Goal: Information Seeking & Learning: Learn about a topic

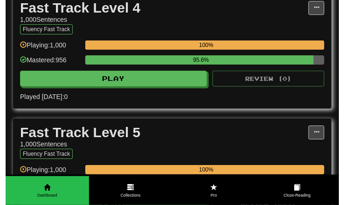
scroll to position [699, 0]
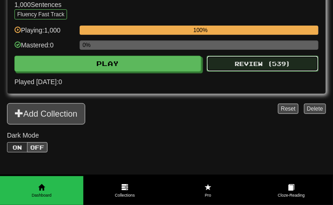
click at [237, 72] on button "Review ( 539 )" at bounding box center [263, 64] width 112 height 16
select select "***"
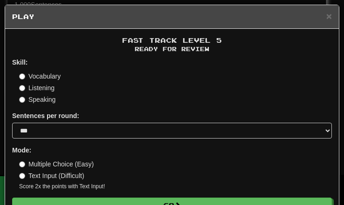
scroll to position [24, 0]
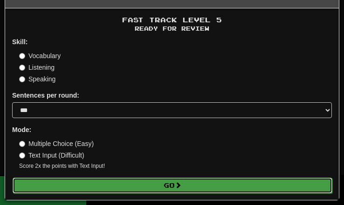
drag, startPoint x: 175, startPoint y: 180, endPoint x: 325, endPoint y: 182, distance: 149.6
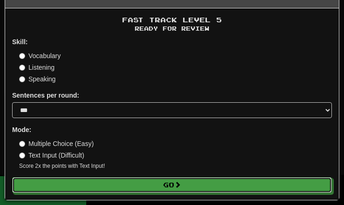
click at [174, 180] on button "Go" at bounding box center [172, 186] width 320 height 16
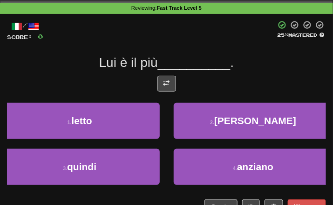
scroll to position [45, 0]
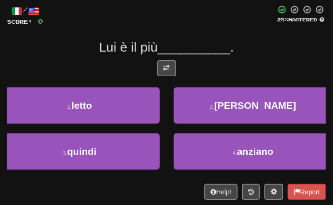
click at [158, 59] on div "/ Score: 0 25 % Mastered Lui è il più __________ . 1 . letto 2 . franco 3 . qui…" at bounding box center [166, 102] width 319 height 195
click at [166, 64] on button at bounding box center [166, 69] width 19 height 16
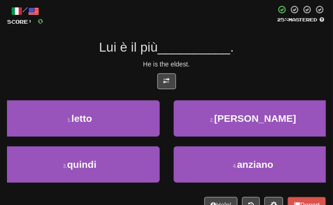
click at [226, 57] on div "/ Score: 0 25 % Mastered Lui è il più __________ . He is the eldest. 1 . letto …" at bounding box center [166, 109] width 319 height 208
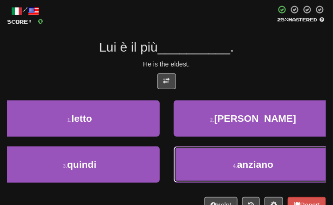
click at [212, 179] on button "4 . [GEOGRAPHIC_DATA]" at bounding box center [254, 165] width 160 height 36
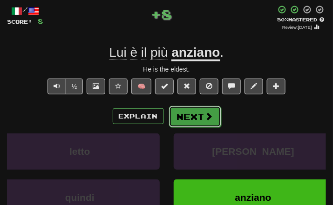
click at [199, 110] on button "Next" at bounding box center [195, 116] width 52 height 21
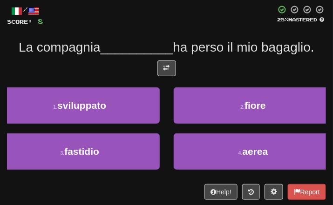
click at [155, 63] on div at bounding box center [166, 71] width 319 height 21
click at [160, 67] on button at bounding box center [166, 69] width 19 height 16
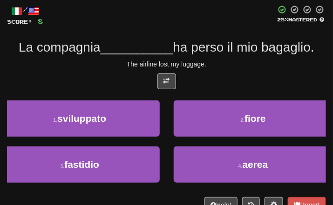
click at [218, 61] on div "The airline lost my luggage." at bounding box center [166, 64] width 319 height 9
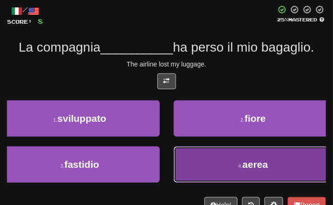
click at [226, 167] on button "4 . aerea" at bounding box center [254, 165] width 160 height 36
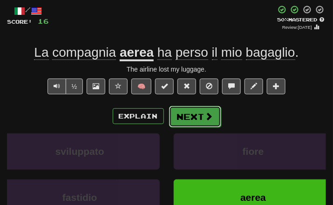
click at [205, 122] on button "Next" at bounding box center [195, 116] width 52 height 21
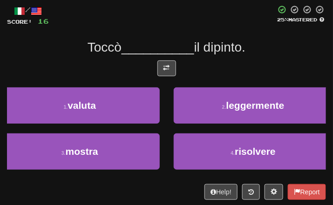
click at [154, 76] on div at bounding box center [166, 71] width 319 height 21
drag, startPoint x: 154, startPoint y: 76, endPoint x: 144, endPoint y: 68, distance: 12.9
click at [144, 68] on div at bounding box center [166, 71] width 319 height 21
click at [157, 73] on button at bounding box center [166, 69] width 19 height 16
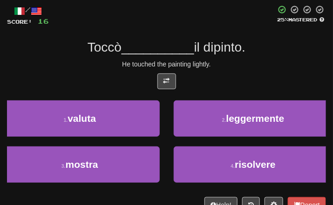
drag, startPoint x: 218, startPoint y: 42, endPoint x: 207, endPoint y: 45, distance: 11.1
click at [207, 45] on span "il dipinto." at bounding box center [220, 47] width 52 height 14
drag, startPoint x: 207, startPoint y: 45, endPoint x: 178, endPoint y: 60, distance: 32.9
click at [178, 60] on div "He touched the painting lightly." at bounding box center [166, 64] width 319 height 9
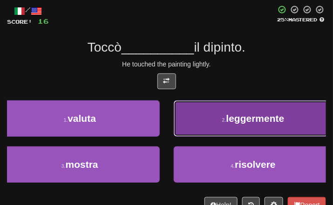
click at [214, 119] on button "2 . leggermente" at bounding box center [254, 119] width 160 height 36
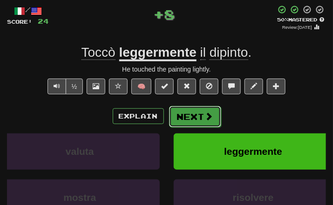
click at [203, 108] on button "Next" at bounding box center [195, 116] width 52 height 21
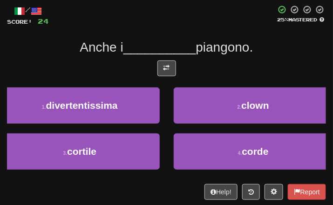
drag, startPoint x: 280, startPoint y: 49, endPoint x: 192, endPoint y: 64, distance: 88.9
click at [277, 49] on div "Anche i __________ piangono." at bounding box center [166, 47] width 319 height 17
click at [168, 69] on span at bounding box center [167, 68] width 7 height 7
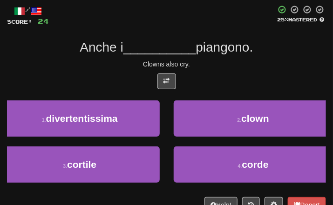
click at [262, 55] on div "Anche i __________ piangono." at bounding box center [166, 47] width 319 height 17
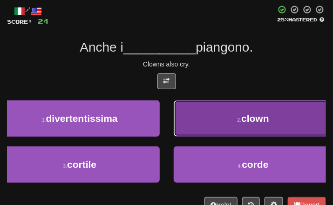
click at [260, 122] on span "clown" at bounding box center [255, 118] width 28 height 11
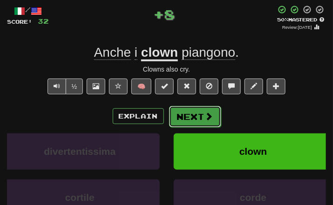
click at [192, 119] on button "Next" at bounding box center [195, 116] width 52 height 21
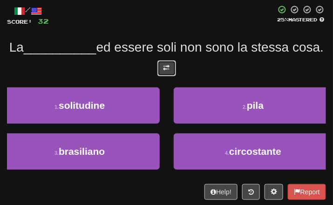
click at [165, 76] on button at bounding box center [166, 69] width 19 height 16
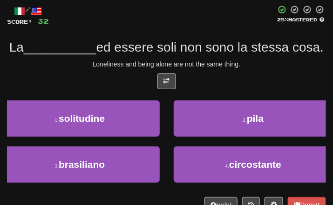
click at [238, 56] on div "La __________ ed essere soli non sono la stessa cosa." at bounding box center [166, 47] width 319 height 17
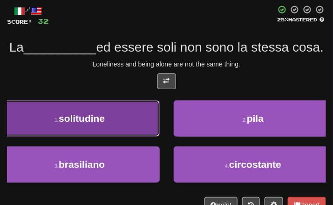
click at [96, 124] on span "solitudine" at bounding box center [82, 118] width 46 height 11
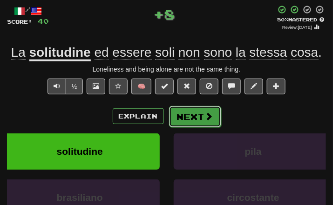
click at [189, 117] on button "Next" at bounding box center [195, 116] width 52 height 21
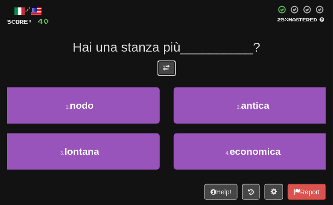
click at [171, 66] on button at bounding box center [166, 69] width 19 height 16
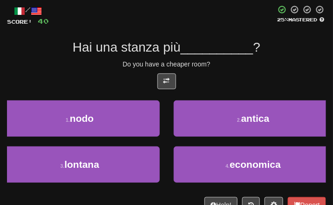
click at [240, 68] on div "Do you have a cheaper room?" at bounding box center [166, 64] width 319 height 9
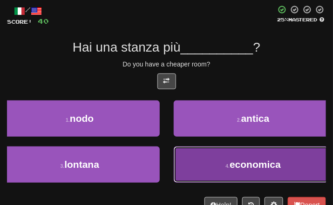
click at [224, 157] on button "4 . economica" at bounding box center [254, 165] width 160 height 36
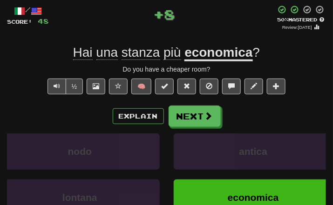
click at [197, 105] on div "/ Score: 48 + 8 50 % Mastered Review: [DATE] Hai una stanza più economica ? Do …" at bounding box center [166, 132] width 319 height 255
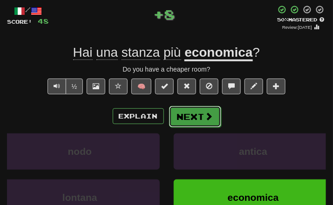
click at [198, 114] on button "Next" at bounding box center [195, 116] width 52 height 21
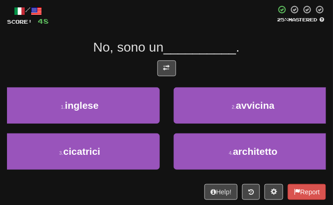
click at [172, 77] on div at bounding box center [166, 71] width 319 height 21
click at [170, 68] on button at bounding box center [166, 69] width 19 height 16
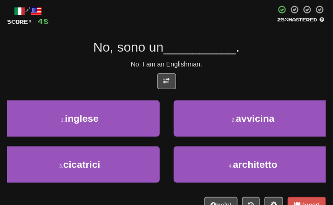
click at [232, 68] on div "No, I am an Englishman." at bounding box center [166, 64] width 319 height 9
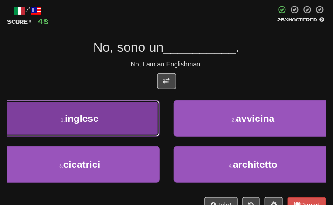
click at [77, 123] on span "inglese" at bounding box center [82, 118] width 34 height 11
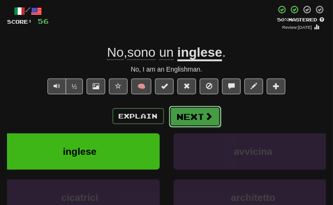
click at [191, 115] on button "Next" at bounding box center [195, 116] width 52 height 21
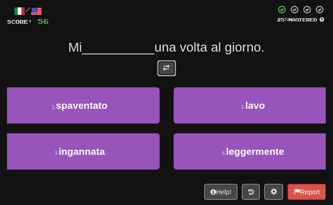
click at [163, 62] on button at bounding box center [166, 69] width 19 height 16
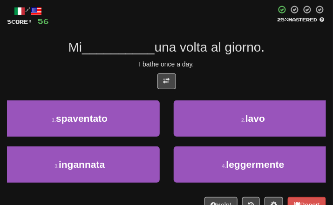
click at [246, 57] on div "/ Score: 56 25 % Mastered Mi __________ una volta al giorno. I bathe once a day…" at bounding box center [166, 109] width 319 height 208
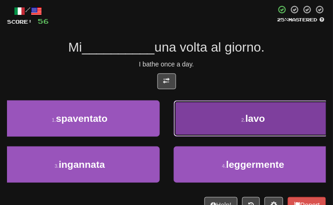
click at [271, 114] on button "2 . [GEOGRAPHIC_DATA]" at bounding box center [254, 119] width 160 height 36
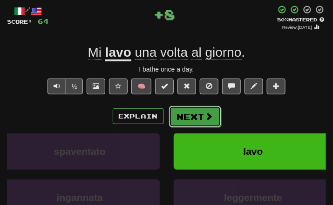
click at [191, 109] on button "Next" at bounding box center [195, 116] width 52 height 21
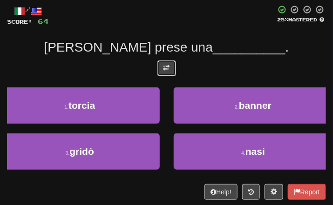
click at [175, 73] on button at bounding box center [166, 69] width 19 height 16
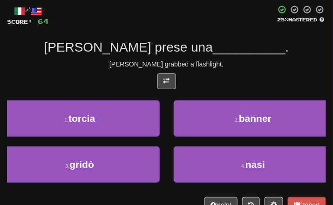
click at [236, 74] on div at bounding box center [166, 84] width 319 height 21
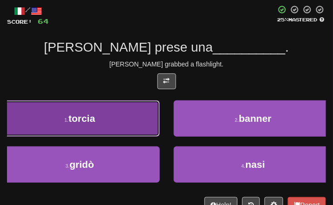
click at [98, 132] on button "1 . [GEOGRAPHIC_DATA]" at bounding box center [80, 119] width 160 height 36
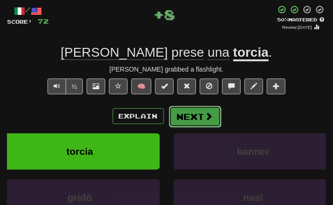
click at [181, 119] on button "Next" at bounding box center [195, 116] width 52 height 21
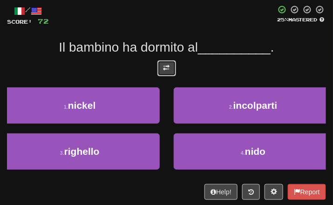
click at [158, 69] on button at bounding box center [166, 69] width 19 height 16
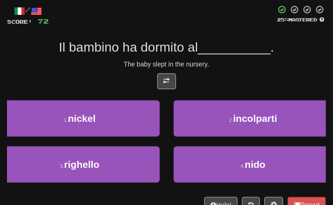
click at [221, 69] on div "/ Score: 72 25 % Mastered Il bambino ha dormito al __________ . The baby slept …" at bounding box center [166, 109] width 319 height 208
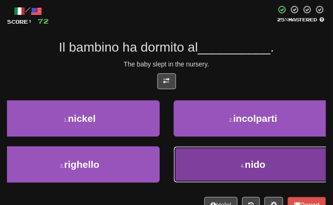
click at [274, 178] on button "4 . nido" at bounding box center [254, 165] width 160 height 36
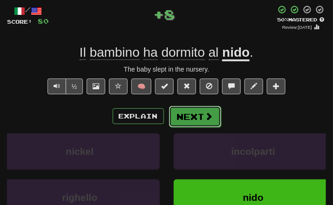
click at [195, 115] on button "Next" at bounding box center [195, 116] width 52 height 21
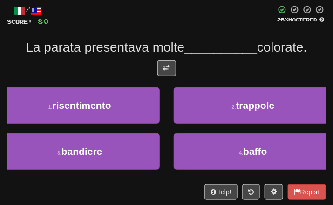
click at [158, 57] on div "/ Score: 80 25 % Mastered La parata presentava molte __________ colorate. 1 . r…" at bounding box center [166, 102] width 319 height 195
click at [164, 65] on span at bounding box center [167, 68] width 7 height 7
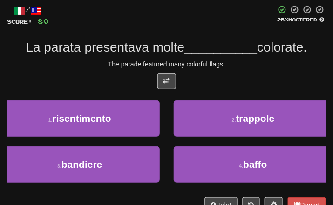
click at [208, 70] on div "/ Score: 80 25 % Mastered La parata presentava molte __________ colorate. The p…" at bounding box center [166, 109] width 319 height 208
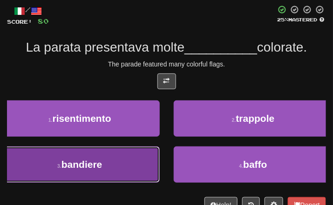
click at [103, 182] on button "3 . bandiere" at bounding box center [80, 165] width 160 height 36
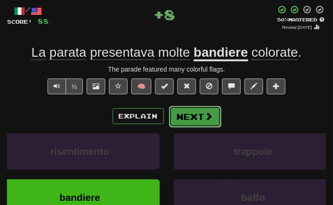
click at [188, 110] on button "Next" at bounding box center [195, 116] width 52 height 21
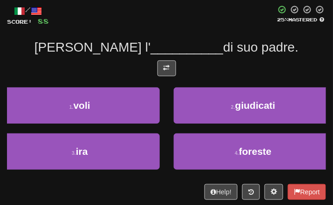
click at [179, 64] on div at bounding box center [166, 71] width 319 height 21
click at [165, 68] on span at bounding box center [167, 68] width 7 height 7
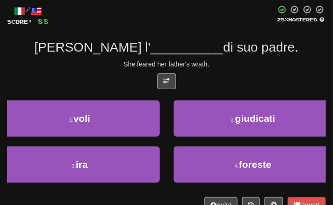
click at [225, 70] on div "/ Score: 88 25 % Mastered [PERSON_NAME] l' __________ di suo padre. She feared …" at bounding box center [166, 109] width 319 height 208
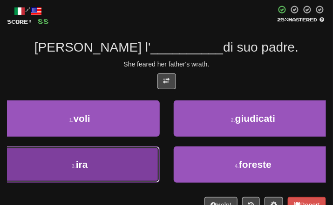
click at [103, 172] on button "3 . ira" at bounding box center [80, 165] width 160 height 36
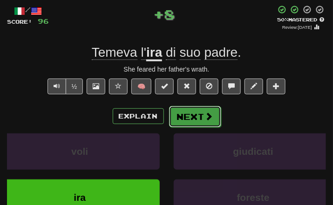
click at [206, 116] on span at bounding box center [209, 116] width 8 height 8
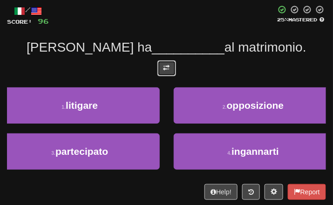
click at [168, 70] on span at bounding box center [167, 68] width 7 height 7
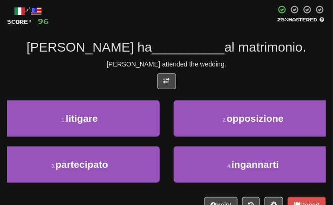
click at [227, 74] on div at bounding box center [166, 84] width 319 height 21
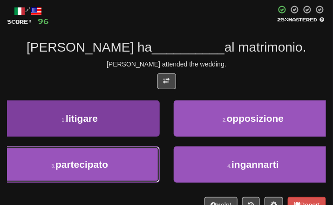
click at [122, 165] on button "3 . partecipato" at bounding box center [80, 165] width 160 height 36
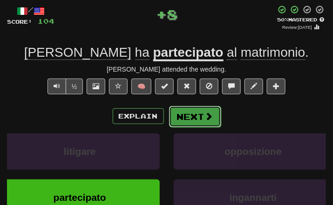
click at [190, 121] on button "Next" at bounding box center [195, 116] width 52 height 21
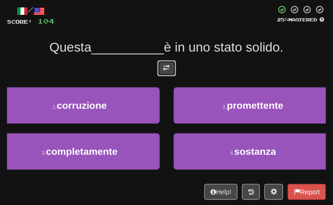
click at [170, 63] on button at bounding box center [166, 69] width 19 height 16
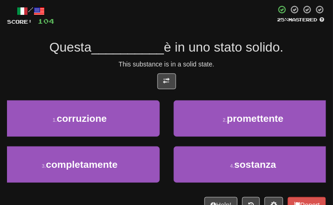
click at [254, 73] on div "/ Score: 104 25 % Mastered Questa __________ è in uno stato solido. This substa…" at bounding box center [166, 109] width 319 height 208
click at [246, 74] on div at bounding box center [166, 84] width 319 height 21
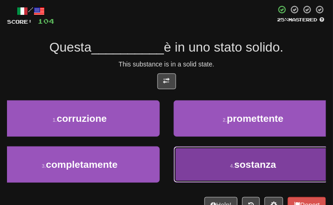
click at [229, 171] on button "4 . sostanza" at bounding box center [254, 165] width 160 height 36
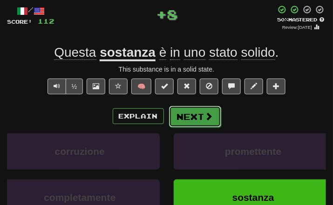
click at [212, 122] on button "Next" at bounding box center [195, 116] width 52 height 21
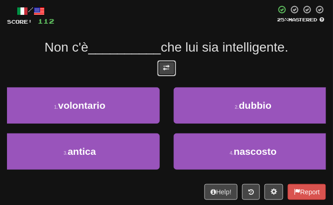
click at [172, 62] on button at bounding box center [166, 69] width 19 height 16
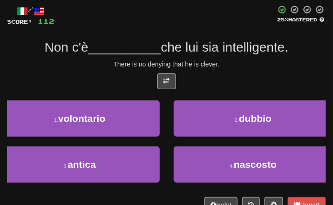
click at [208, 57] on div "/ Score: 112 25 % Mastered Non c'è __________ che lui sia intelligente. There i…" at bounding box center [166, 109] width 319 height 208
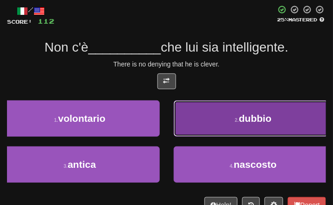
click at [238, 127] on button "2 . dubbio" at bounding box center [254, 119] width 160 height 36
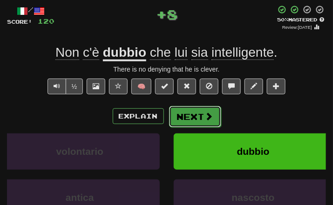
click at [199, 115] on button "Next" at bounding box center [195, 116] width 52 height 21
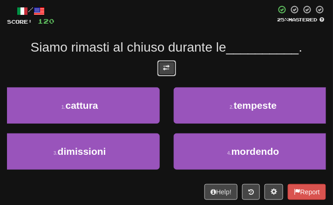
click at [160, 75] on button at bounding box center [166, 69] width 19 height 16
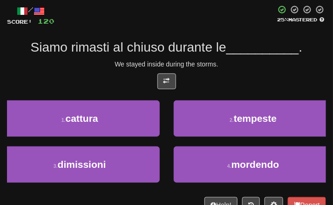
click at [234, 66] on div "We stayed inside during the storms." at bounding box center [166, 64] width 319 height 9
click at [256, 62] on div "We stayed inside during the storms." at bounding box center [166, 64] width 319 height 9
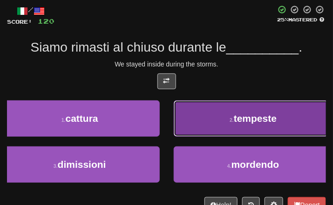
click at [239, 129] on button "2 . tempeste" at bounding box center [254, 119] width 160 height 36
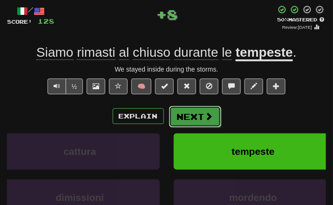
click at [187, 123] on button "Next" at bounding box center [195, 116] width 52 height 21
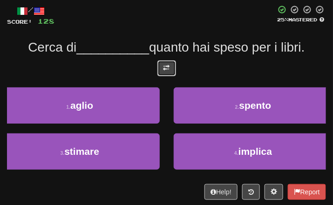
click at [168, 68] on span at bounding box center [167, 68] width 7 height 7
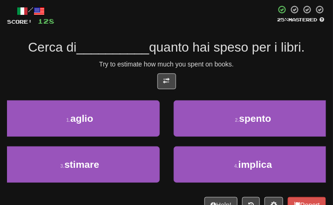
click at [228, 57] on div "/ Score: 128 25 % Mastered Cerca di __________ quanto hai speso per i libri. Tr…" at bounding box center [166, 109] width 319 height 208
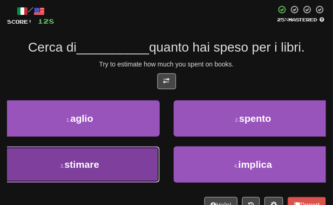
click at [91, 170] on span "stimare" at bounding box center [81, 164] width 35 height 11
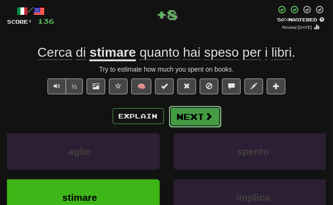
click at [188, 123] on button "Next" at bounding box center [195, 116] width 52 height 21
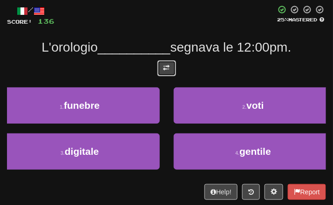
click at [161, 66] on button at bounding box center [166, 69] width 19 height 16
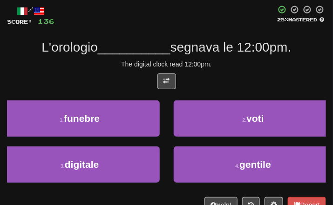
click at [260, 53] on span "segnava le 12:00pm." at bounding box center [231, 47] width 121 height 14
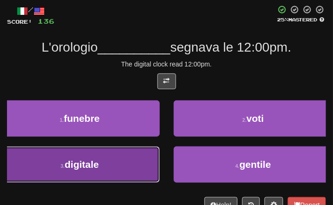
click at [82, 164] on span "digitale" at bounding box center [82, 164] width 34 height 11
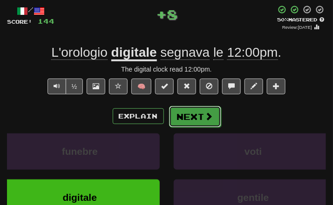
click at [210, 110] on button "Next" at bounding box center [195, 116] width 52 height 21
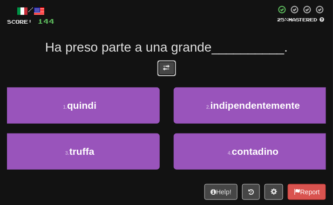
click at [167, 75] on button at bounding box center [166, 69] width 19 height 16
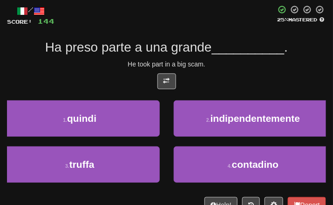
click at [239, 66] on div "He took part in a big scam." at bounding box center [166, 64] width 319 height 9
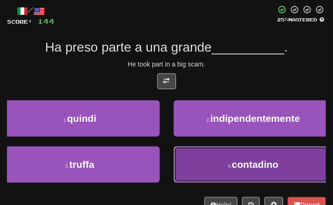
click at [225, 164] on button "4 . contadino" at bounding box center [254, 165] width 160 height 36
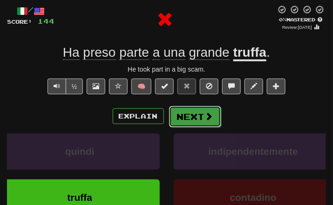
click at [202, 110] on button "Next" at bounding box center [195, 116] width 52 height 21
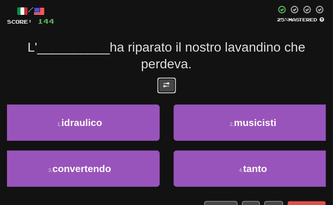
click at [162, 89] on button at bounding box center [166, 86] width 19 height 16
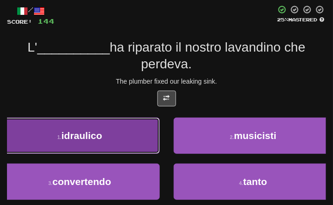
click at [101, 142] on button "1 . idraulico" at bounding box center [80, 136] width 160 height 36
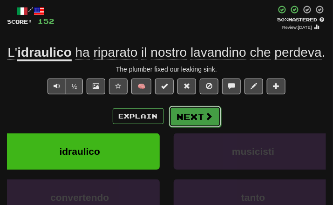
click at [199, 128] on button "Next" at bounding box center [195, 116] width 52 height 21
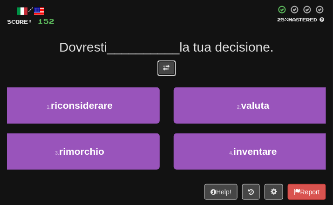
click at [174, 68] on button at bounding box center [166, 69] width 19 height 16
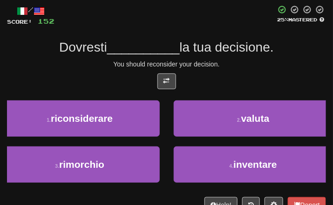
click at [219, 66] on div "You should reconsider your decision." at bounding box center [166, 64] width 319 height 9
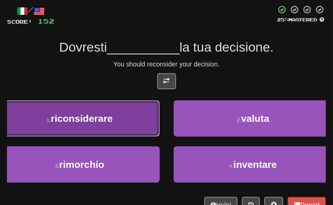
click at [107, 108] on button "1 . riconsiderare" at bounding box center [80, 119] width 160 height 36
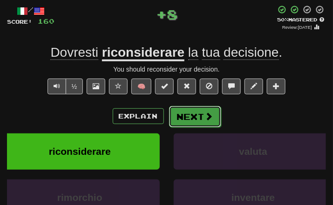
click at [175, 108] on button "Next" at bounding box center [195, 116] width 52 height 21
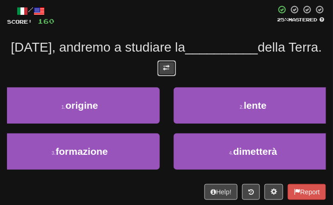
click at [165, 66] on span at bounding box center [167, 68] width 7 height 7
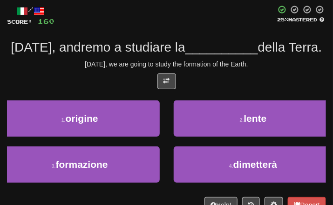
click at [274, 62] on div "[DATE], we are going to study the formation of the Earth." at bounding box center [166, 64] width 319 height 9
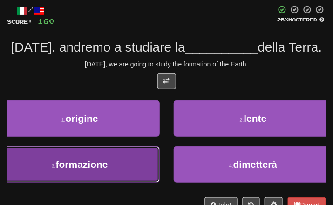
click at [76, 172] on button "3 . formazione" at bounding box center [80, 165] width 160 height 36
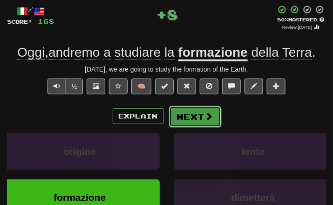
click at [182, 126] on button "Next" at bounding box center [195, 116] width 52 height 21
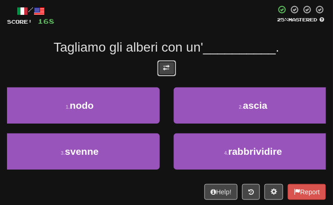
click at [172, 62] on button at bounding box center [166, 69] width 19 height 16
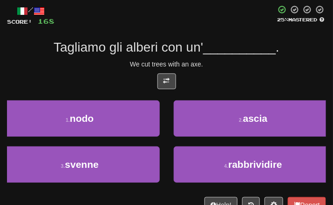
click at [221, 66] on div "We cut trees with an axe." at bounding box center [166, 64] width 319 height 9
click at [215, 59] on div "/ Score: 168 25 % Mastered Tagliamo gli alberi con un' __________ . We cut tree…" at bounding box center [166, 109] width 319 height 208
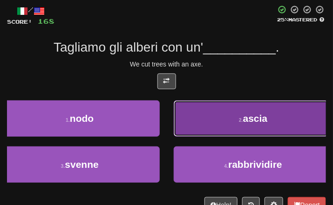
click at [226, 119] on button "2 . [GEOGRAPHIC_DATA]" at bounding box center [254, 119] width 160 height 36
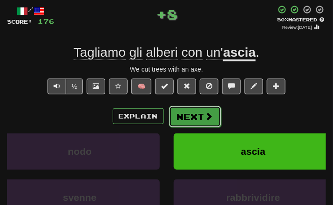
click at [189, 117] on button "Next" at bounding box center [195, 116] width 52 height 21
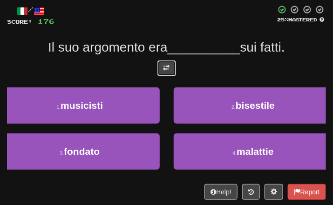
click at [158, 66] on button at bounding box center [166, 69] width 19 height 16
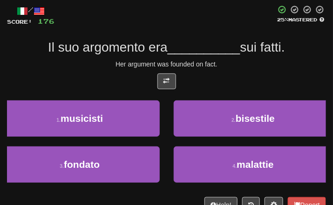
click at [208, 63] on div "Her argument was founded on fact." at bounding box center [166, 64] width 319 height 9
click at [214, 73] on div "/ Score: 176 25 % Mastered Il suo argomento era __________ sui fatti. Her argum…" at bounding box center [166, 109] width 319 height 208
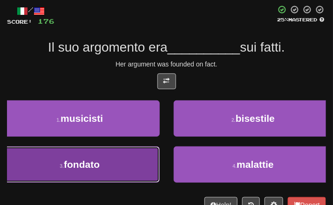
click at [119, 159] on button "3 . fondato" at bounding box center [80, 165] width 160 height 36
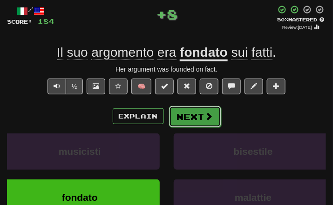
click at [196, 116] on button "Next" at bounding box center [195, 116] width 52 height 21
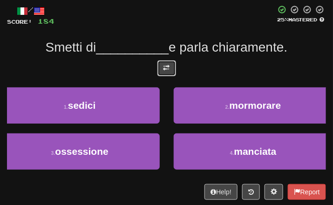
click at [168, 71] on button at bounding box center [166, 69] width 19 height 16
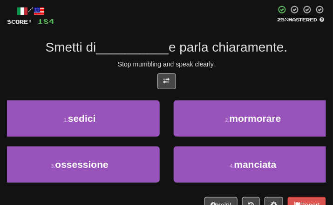
click at [219, 64] on div "Stop mumbling and speak clearly." at bounding box center [166, 64] width 319 height 9
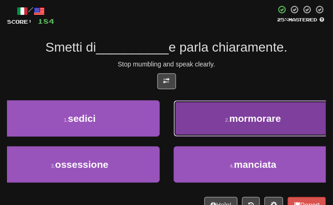
click at [221, 116] on button "2 . mormorare" at bounding box center [254, 119] width 160 height 36
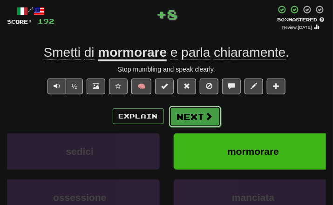
click at [183, 119] on button "Next" at bounding box center [195, 116] width 52 height 21
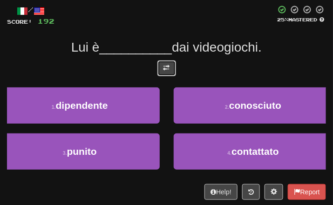
click at [171, 62] on button at bounding box center [166, 69] width 19 height 16
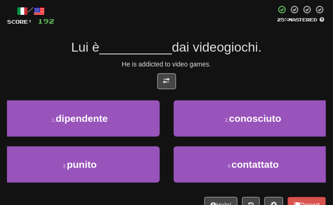
click at [223, 63] on div "He is addicted to video games." at bounding box center [166, 64] width 319 height 9
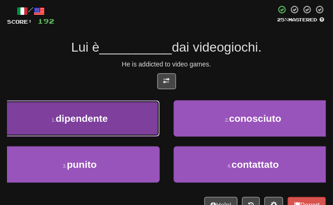
click at [98, 114] on span "dipendente" at bounding box center [82, 118] width 52 height 11
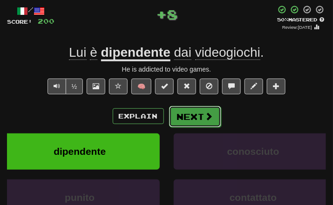
click at [189, 115] on button "Next" at bounding box center [195, 116] width 52 height 21
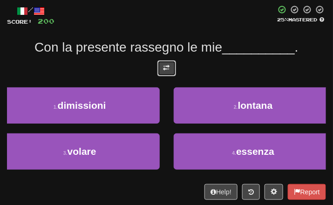
click at [158, 62] on button at bounding box center [166, 69] width 19 height 16
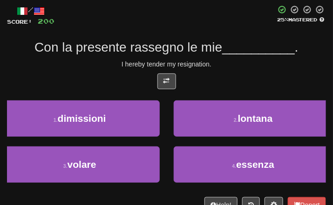
drag, startPoint x: 226, startPoint y: 85, endPoint x: 212, endPoint y: 86, distance: 14.0
click at [216, 86] on div at bounding box center [166, 84] width 319 height 21
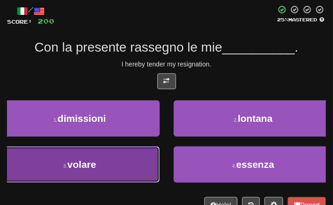
click at [105, 167] on button "3 . volare" at bounding box center [80, 165] width 160 height 36
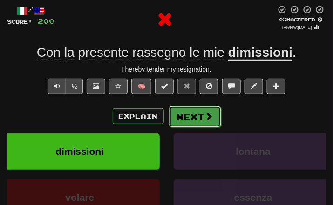
click at [190, 112] on button "Next" at bounding box center [195, 116] width 52 height 21
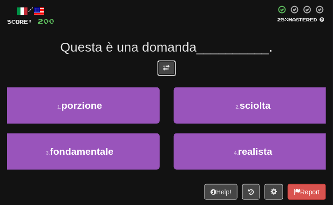
click at [162, 68] on button at bounding box center [166, 69] width 19 height 16
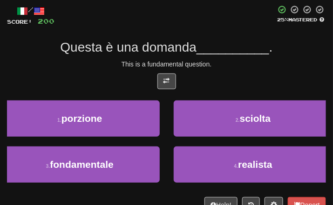
click at [239, 51] on span "__________" at bounding box center [233, 47] width 73 height 14
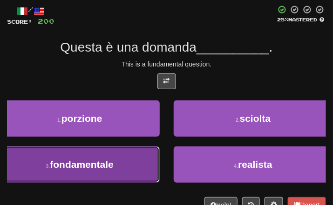
click at [128, 175] on button "3 . fondamentale" at bounding box center [80, 165] width 160 height 36
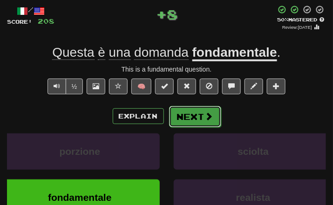
click at [179, 116] on button "Next" at bounding box center [195, 116] width 52 height 21
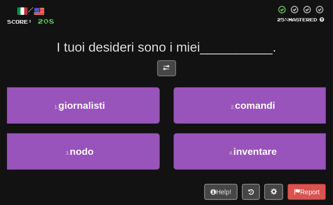
drag, startPoint x: 151, startPoint y: 66, endPoint x: 175, endPoint y: 73, distance: 25.2
click at [154, 66] on div at bounding box center [166, 71] width 319 height 21
click at [181, 75] on div at bounding box center [166, 71] width 319 height 21
click at [175, 75] on button at bounding box center [166, 69] width 19 height 16
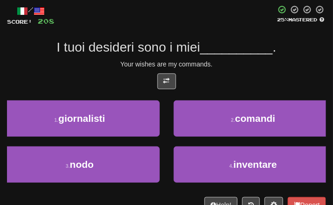
click at [246, 60] on div "Your wishes are my commands." at bounding box center [166, 64] width 319 height 9
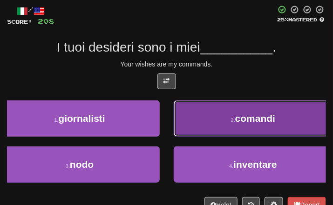
click at [235, 110] on button "2 . comandi" at bounding box center [254, 119] width 160 height 36
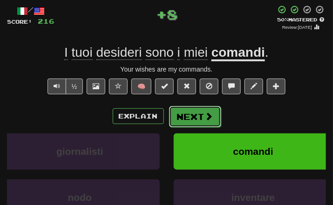
click at [202, 108] on button "Next" at bounding box center [195, 116] width 52 height 21
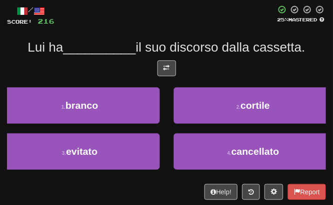
click at [165, 58] on div "/ Score: 216 25 % Mastered Lui ha __________ il suo discorso dalla cassetta. 1 …" at bounding box center [166, 102] width 319 height 195
click at [175, 68] on button at bounding box center [166, 69] width 19 height 16
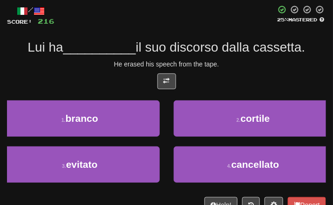
click at [213, 73] on div "/ Score: 216 25 % Mastered Lui ha __________ il suo discorso dalla cassetta. He…" at bounding box center [166, 109] width 319 height 208
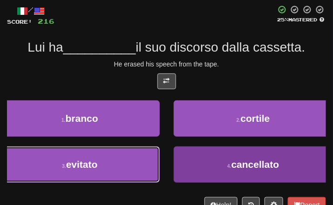
drag, startPoint x: 107, startPoint y: 171, endPoint x: 204, endPoint y: 175, distance: 97.5
click at [200, 178] on div "3 . evitato 4 . cancellato" at bounding box center [166, 170] width 347 height 46
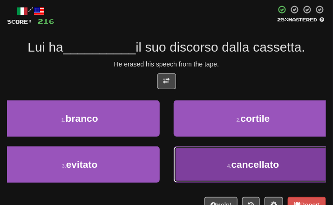
click at [217, 162] on button "4 . cancellato" at bounding box center [254, 165] width 160 height 36
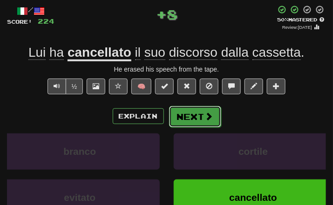
click at [193, 112] on button "Next" at bounding box center [195, 116] width 52 height 21
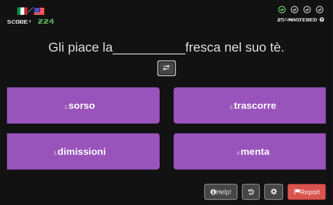
click at [168, 63] on button at bounding box center [166, 69] width 19 height 16
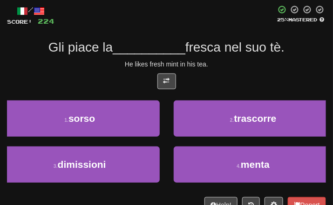
click at [253, 61] on div "He likes fresh mint in his tea." at bounding box center [166, 64] width 319 height 9
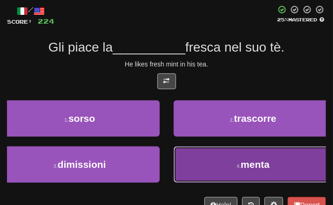
click at [227, 170] on button "4 . [GEOGRAPHIC_DATA]" at bounding box center [254, 165] width 160 height 36
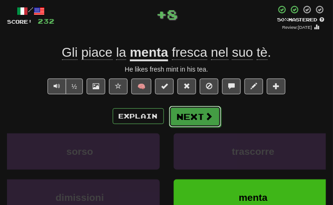
click at [205, 119] on span at bounding box center [209, 116] width 8 height 8
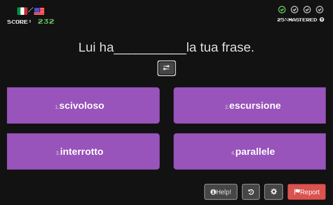
click at [170, 61] on button at bounding box center [166, 69] width 19 height 16
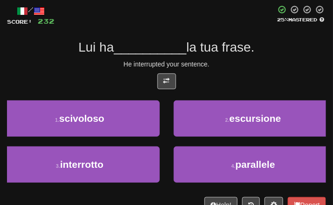
click at [238, 60] on div "He interrupted your sentence." at bounding box center [166, 64] width 319 height 9
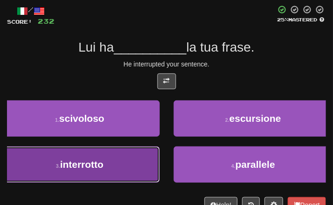
click at [99, 179] on button "3 . interrotto" at bounding box center [80, 165] width 160 height 36
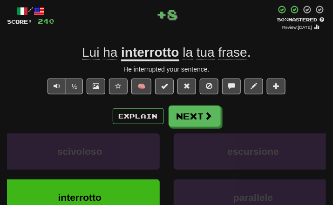
click at [193, 104] on div "/ Score: 240 + 8 50 % Mastered Review: [DATE] Lui ha interrotto la tua frase . …" at bounding box center [166, 132] width 319 height 255
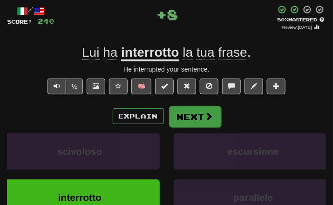
drag, startPoint x: 191, startPoint y: 104, endPoint x: 191, endPoint y: 114, distance: 9.8
click at [191, 109] on div "/ Score: 240 + 8 50 % Mastered Review: [DATE] Lui ha interrotto la tua frase . …" at bounding box center [166, 132] width 319 height 255
click at [191, 114] on button "Next" at bounding box center [195, 116] width 52 height 21
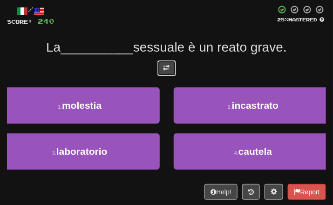
click at [158, 62] on button at bounding box center [166, 69] width 19 height 16
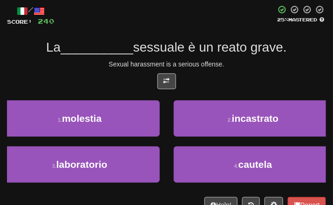
click at [221, 61] on div "Sexual harassment is a serious offense." at bounding box center [166, 64] width 319 height 9
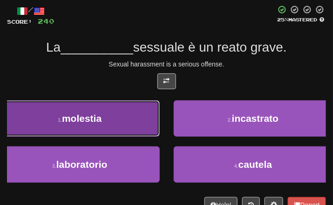
click at [145, 126] on button "1 . molestia" at bounding box center [80, 119] width 160 height 36
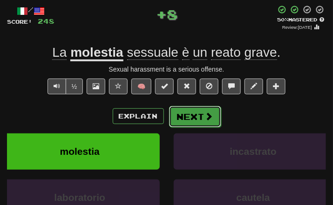
click at [211, 112] on button "Next" at bounding box center [195, 116] width 52 height 21
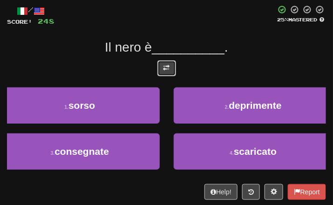
click at [157, 69] on button at bounding box center [166, 69] width 19 height 16
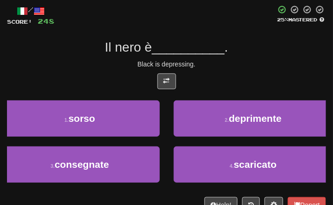
click at [225, 70] on div "/ Score: 248 25 % Mastered Il nero è __________ . Black is depressing. 1 . sors…" at bounding box center [166, 109] width 319 height 208
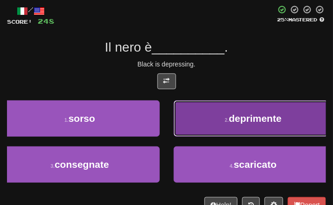
click at [234, 120] on span "deprimente" at bounding box center [255, 118] width 53 height 11
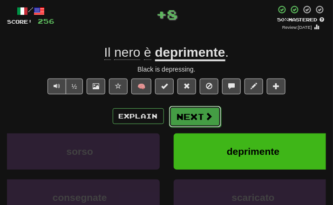
click at [199, 112] on button "Next" at bounding box center [195, 116] width 52 height 21
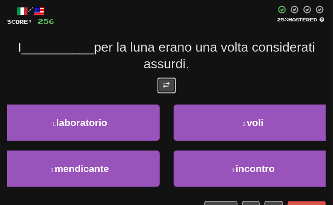
click at [170, 82] on button at bounding box center [166, 86] width 19 height 16
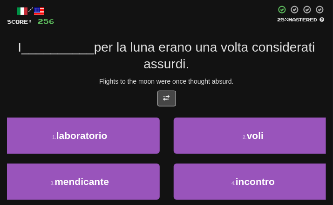
click at [242, 70] on div "I __________ per la luna erano una volta considerati assurdi." at bounding box center [166, 56] width 319 height 34
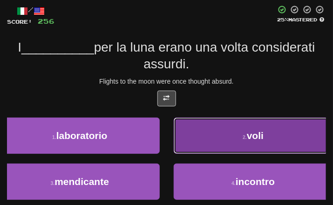
click at [259, 130] on span "voli" at bounding box center [255, 135] width 17 height 11
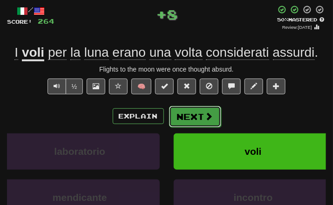
click at [201, 119] on button "Next" at bounding box center [195, 116] width 52 height 21
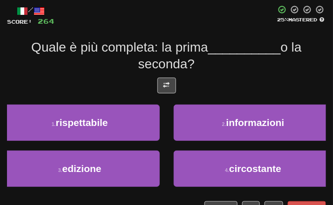
click at [177, 86] on div at bounding box center [166, 88] width 319 height 21
click at [170, 86] on button at bounding box center [166, 86] width 19 height 16
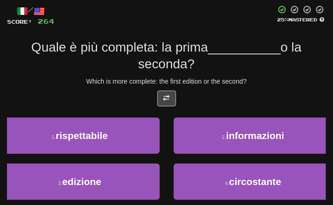
click at [232, 78] on div "Which is more complete: the first edition or the second?" at bounding box center [166, 81] width 319 height 9
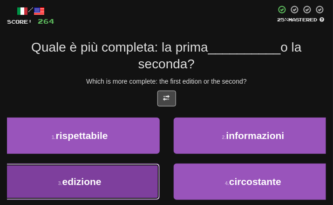
click at [53, 194] on button "3 . edizione" at bounding box center [80, 182] width 160 height 36
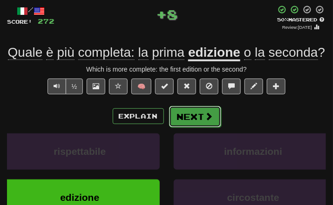
click at [200, 128] on button "Next" at bounding box center [195, 116] width 52 height 21
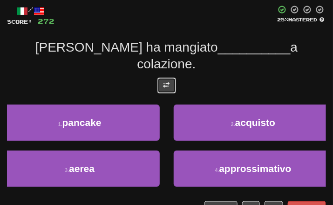
click at [168, 82] on span at bounding box center [167, 85] width 7 height 7
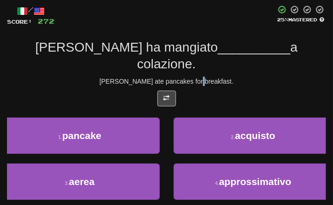
drag, startPoint x: 212, startPoint y: 65, endPoint x: 219, endPoint y: 65, distance: 6.1
click at [219, 77] on div "[PERSON_NAME] ate pancakes for breakfast." at bounding box center [166, 81] width 319 height 9
drag, startPoint x: 219, startPoint y: 65, endPoint x: 191, endPoint y: 42, distance: 35.1
click at [218, 42] on span "__________" at bounding box center [254, 47] width 73 height 14
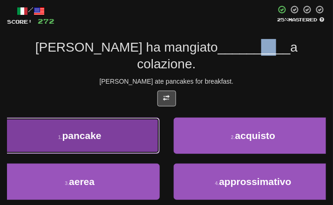
drag, startPoint x: 191, startPoint y: 42, endPoint x: 109, endPoint y: 122, distance: 114.0
click at [109, 122] on button "1 . pancake" at bounding box center [80, 136] width 160 height 36
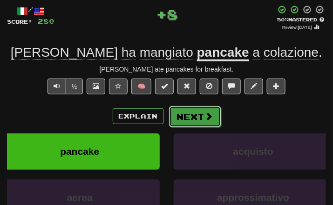
click at [214, 119] on button "Next" at bounding box center [195, 116] width 52 height 21
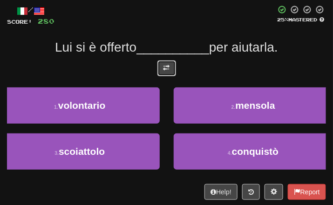
click at [166, 61] on button at bounding box center [166, 69] width 19 height 16
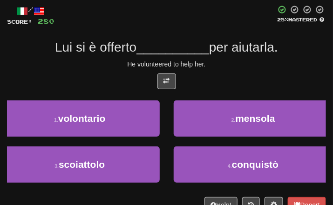
click at [249, 70] on div "/ Score: 280 25 % Mastered Lui si è offerto __________ per aiutarla. He volunte…" at bounding box center [166, 109] width 319 height 208
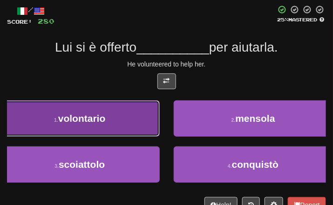
click at [106, 122] on span "volontario" at bounding box center [82, 118] width 48 height 11
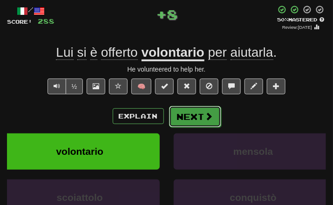
click at [196, 111] on button "Next" at bounding box center [195, 116] width 52 height 21
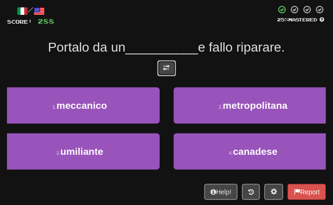
click at [163, 66] on button at bounding box center [166, 69] width 19 height 16
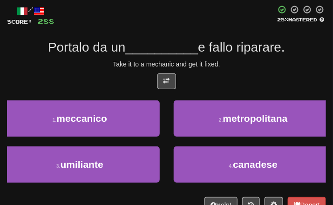
click at [230, 63] on div "Take it to a mechanic and get it fixed." at bounding box center [166, 64] width 319 height 9
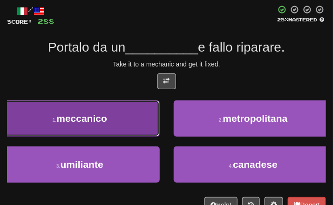
click at [112, 110] on button "1 . meccanico" at bounding box center [80, 119] width 160 height 36
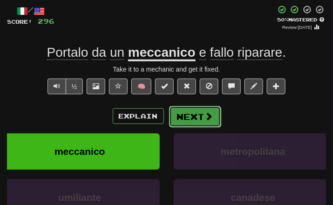
click at [177, 123] on button "Next" at bounding box center [195, 116] width 52 height 21
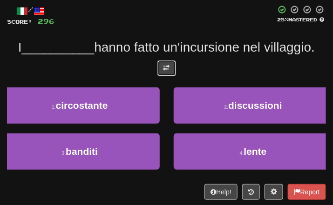
click at [169, 71] on button at bounding box center [166, 69] width 19 height 16
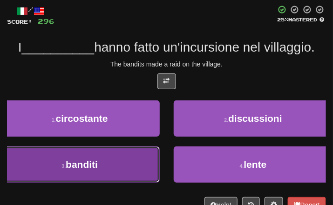
click at [60, 159] on button "3 . banditi" at bounding box center [80, 165] width 160 height 36
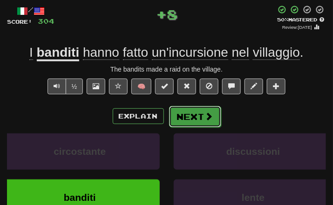
click at [204, 106] on button "Next" at bounding box center [195, 116] width 52 height 21
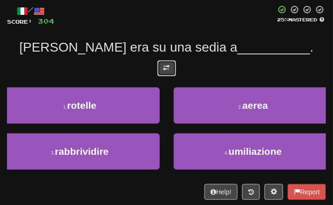
click at [160, 67] on button at bounding box center [166, 69] width 19 height 16
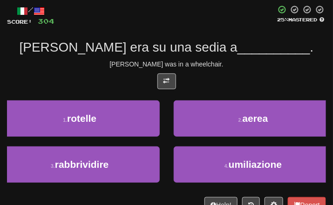
click at [235, 67] on div "[PERSON_NAME] was in a wheelchair." at bounding box center [166, 64] width 319 height 9
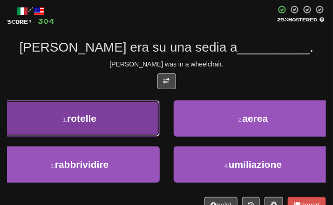
click at [130, 121] on button "1 . [GEOGRAPHIC_DATA]" at bounding box center [80, 119] width 160 height 36
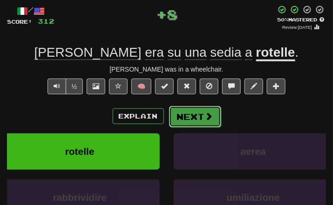
click at [191, 108] on button "Next" at bounding box center [195, 116] width 52 height 21
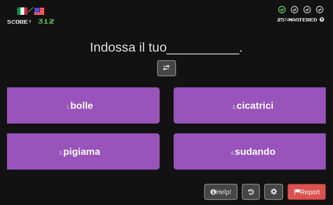
click at [249, 49] on div "Indossa il tuo __________ ." at bounding box center [166, 47] width 319 height 17
click at [168, 70] on span at bounding box center [167, 68] width 7 height 7
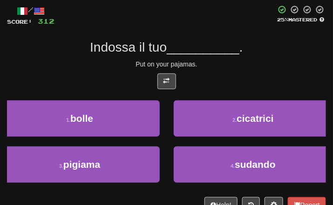
click at [252, 60] on div "Put on your pajamas." at bounding box center [166, 64] width 319 height 9
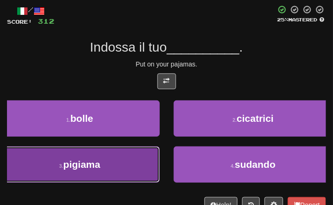
click at [139, 154] on button "3 . [GEOGRAPHIC_DATA]" at bounding box center [80, 165] width 160 height 36
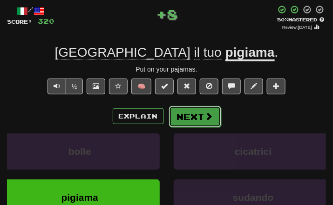
click at [193, 120] on button "Next" at bounding box center [195, 116] width 52 height 21
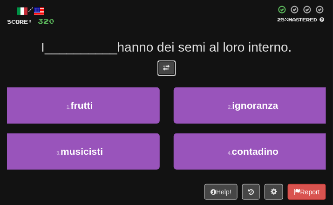
click at [170, 63] on button at bounding box center [166, 69] width 19 height 16
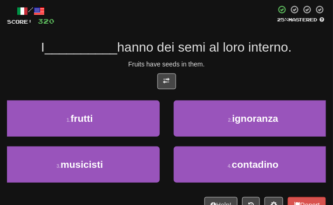
click at [252, 42] on span "hanno dei semi al loro interno." at bounding box center [204, 47] width 175 height 14
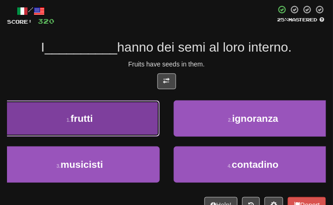
click at [109, 127] on button "1 . frutti" at bounding box center [80, 119] width 160 height 36
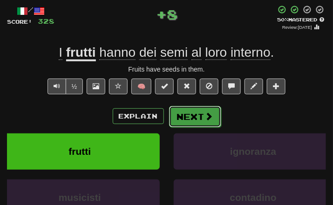
click at [217, 110] on button "Next" at bounding box center [195, 116] width 52 height 21
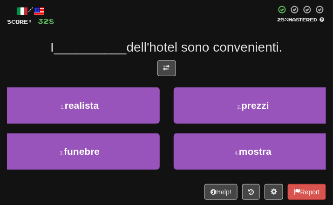
click at [176, 63] on div at bounding box center [166, 71] width 319 height 21
click at [168, 65] on span at bounding box center [167, 68] width 7 height 7
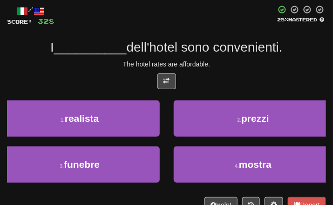
click at [246, 64] on div "The hotel rates are affordable." at bounding box center [166, 64] width 319 height 9
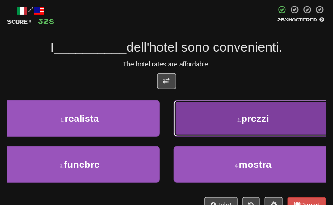
click at [249, 112] on button "2 . prezzi" at bounding box center [254, 119] width 160 height 36
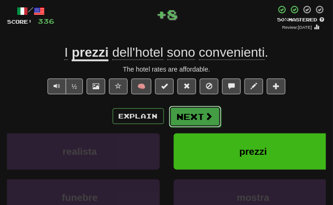
click at [191, 116] on button "Next" at bounding box center [195, 116] width 52 height 21
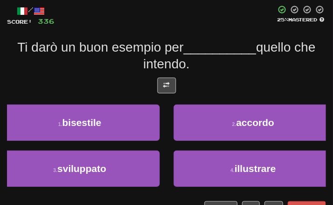
click at [175, 76] on div "/ Score: 336 25 % Mastered Ti darò un buon esempio per __________ quello che in…" at bounding box center [166, 111] width 319 height 212
click at [171, 80] on button at bounding box center [166, 86] width 19 height 16
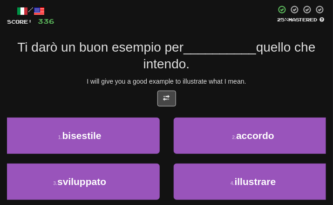
click at [241, 68] on div "Ti darò un buon esempio per __________ quello che intendo." at bounding box center [166, 56] width 319 height 34
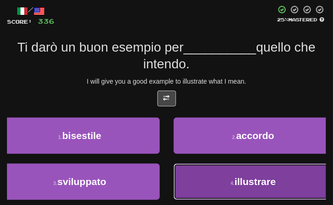
click at [236, 196] on button "4 . illustrare" at bounding box center [254, 182] width 160 height 36
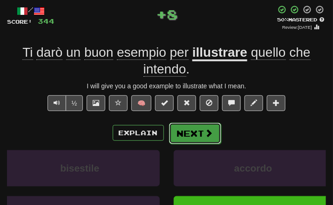
click at [208, 130] on span at bounding box center [209, 133] width 8 height 8
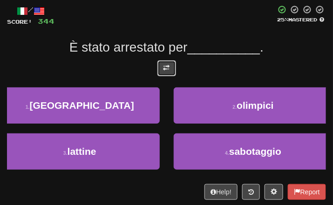
click at [164, 66] on span at bounding box center [167, 68] width 7 height 7
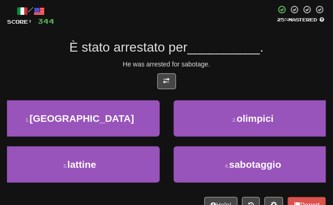
click at [250, 77] on div at bounding box center [166, 84] width 319 height 21
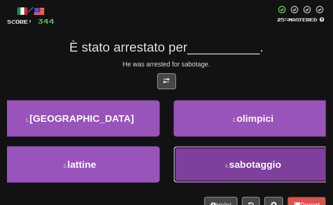
click at [263, 165] on span "sabotaggio" at bounding box center [255, 164] width 52 height 11
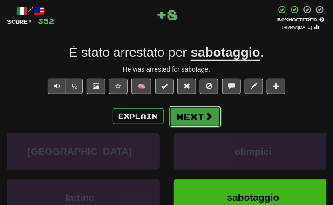
click at [197, 121] on button "Next" at bounding box center [195, 116] width 52 height 21
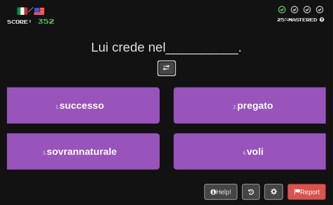
click at [166, 65] on span at bounding box center [167, 68] width 7 height 7
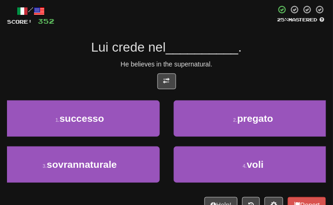
click at [277, 80] on div at bounding box center [166, 84] width 319 height 21
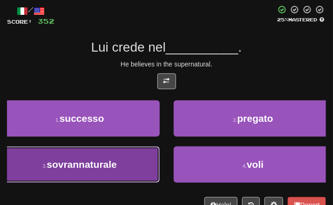
click at [143, 164] on button "3 . sovrannaturale" at bounding box center [80, 165] width 160 height 36
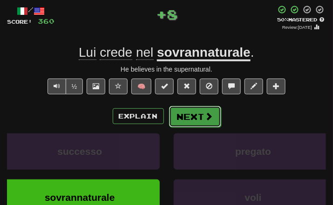
click at [187, 112] on button "Next" at bounding box center [195, 116] width 52 height 21
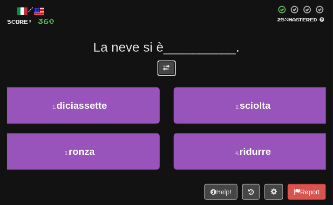
click at [162, 62] on button at bounding box center [166, 69] width 19 height 16
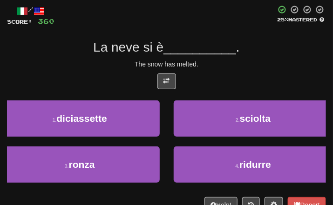
click at [257, 62] on div "The snow has melted." at bounding box center [166, 64] width 319 height 9
click at [172, 81] on button at bounding box center [166, 82] width 19 height 16
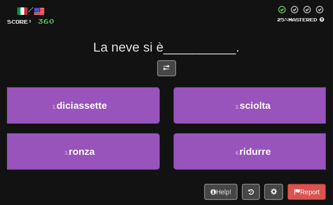
click at [156, 71] on div at bounding box center [166, 71] width 319 height 21
click at [167, 71] on button at bounding box center [166, 69] width 19 height 16
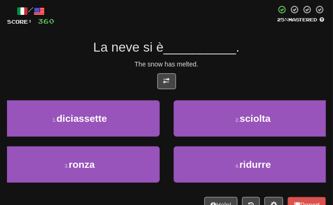
click at [224, 68] on div "The snow has melted." at bounding box center [166, 64] width 319 height 9
drag, startPoint x: 260, startPoint y: 63, endPoint x: 308, endPoint y: 55, distance: 47.8
drag, startPoint x: 308, startPoint y: 55, endPoint x: 245, endPoint y: 41, distance: 64.1
click at [246, 41] on div "La neve si è __________ ." at bounding box center [166, 47] width 319 height 17
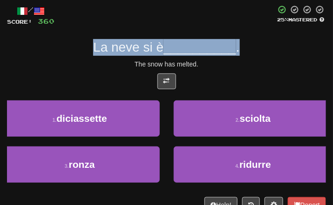
drag, startPoint x: 84, startPoint y: 47, endPoint x: 263, endPoint y: 47, distance: 178.9
click at [263, 47] on div "La neve si è __________ ." at bounding box center [166, 47] width 319 height 17
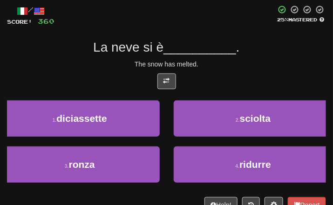
drag, startPoint x: 263, startPoint y: 47, endPoint x: 224, endPoint y: 59, distance: 40.7
click at [224, 60] on div "The snow has melted." at bounding box center [166, 64] width 319 height 9
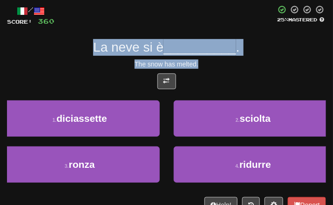
drag, startPoint x: 200, startPoint y: 64, endPoint x: 76, endPoint y: 51, distance: 124.7
click at [76, 51] on div "/ Score: 360 25 % Mastered La neve si è __________ . The snow has melted. 1 . d…" at bounding box center [166, 109] width 319 height 208
drag, startPoint x: 76, startPoint y: 51, endPoint x: 74, endPoint y: 58, distance: 7.2
click at [74, 58] on div "/ Score: 360 25 % Mastered La neve si è __________ . The snow has melted. 1 . d…" at bounding box center [166, 109] width 319 height 208
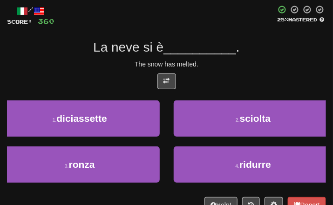
click at [217, 70] on div "/ Score: 360 25 % Mastered La neve si è __________ . The snow has melted. 1 . d…" at bounding box center [166, 109] width 319 height 208
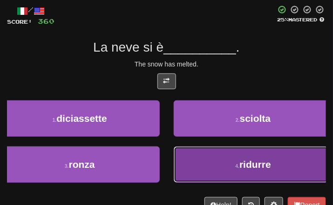
click at [208, 174] on button "4 . ridurre" at bounding box center [254, 165] width 160 height 36
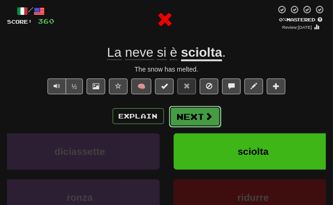
click at [199, 119] on button "Next" at bounding box center [195, 116] width 52 height 21
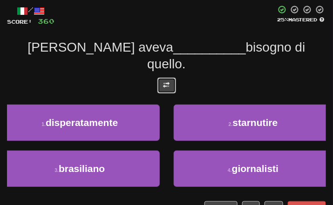
click at [159, 78] on button at bounding box center [166, 86] width 19 height 16
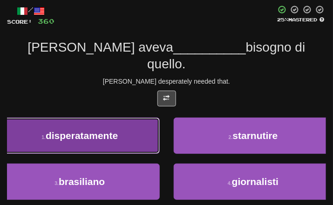
click at [113, 130] on span "disperatamente" at bounding box center [82, 135] width 72 height 11
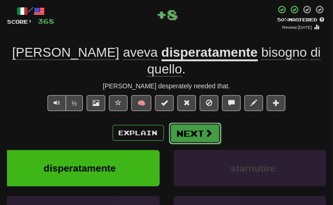
click at [194, 123] on button "Next" at bounding box center [195, 133] width 52 height 21
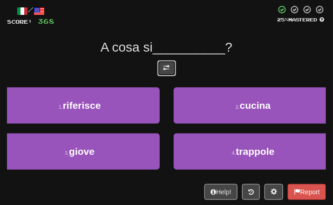
click at [172, 71] on button at bounding box center [166, 69] width 19 height 16
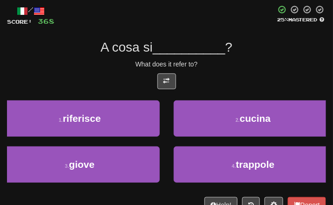
click at [232, 67] on div "What does it refer to?" at bounding box center [166, 64] width 319 height 9
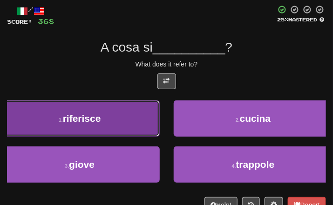
click at [126, 112] on button "1 . riferisce" at bounding box center [80, 119] width 160 height 36
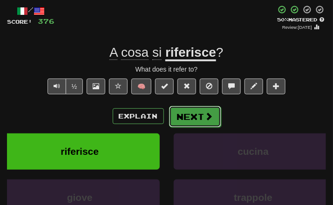
click at [214, 115] on button "Next" at bounding box center [195, 116] width 52 height 21
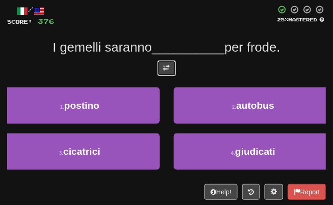
click at [160, 65] on button at bounding box center [166, 69] width 19 height 16
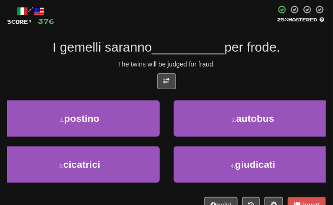
click at [227, 65] on div "The twins will be judged for fraud." at bounding box center [166, 64] width 319 height 9
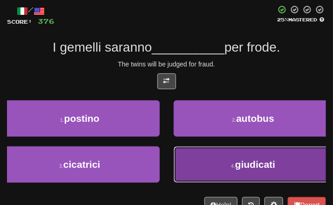
click at [205, 151] on button "4 . giudicati" at bounding box center [254, 165] width 160 height 36
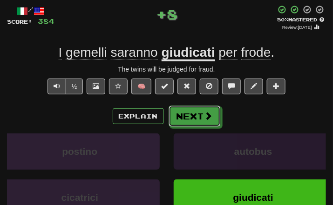
click at [185, 111] on button "Next" at bounding box center [195, 116] width 52 height 21
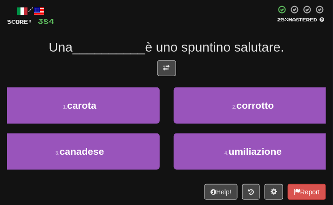
click at [176, 61] on div at bounding box center [166, 71] width 319 height 21
click at [172, 63] on button at bounding box center [166, 69] width 19 height 16
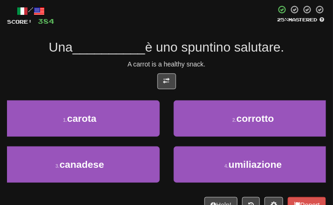
click at [219, 59] on div "/ Score: 384 25 % Mastered Una __________ è uno spuntino salutare. A carrot is …" at bounding box center [166, 109] width 319 height 208
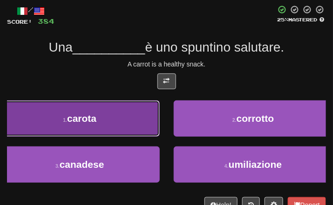
click at [118, 105] on button "1 . carota" at bounding box center [80, 119] width 160 height 36
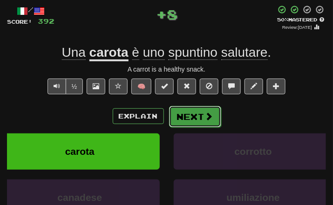
click at [186, 107] on button "Next" at bounding box center [195, 116] width 52 height 21
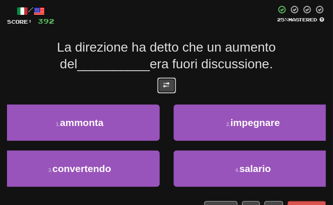
click at [164, 85] on span at bounding box center [167, 85] width 7 height 7
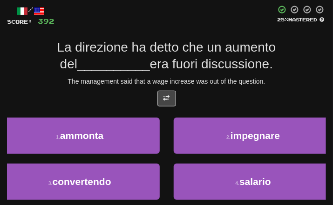
drag, startPoint x: 287, startPoint y: 75, endPoint x: 277, endPoint y: 76, distance: 9.8
click at [281, 76] on div "/ Score: 392 25 % Mastered La direzione ha detto che un aumento del __________ …" at bounding box center [166, 117] width 319 height 225
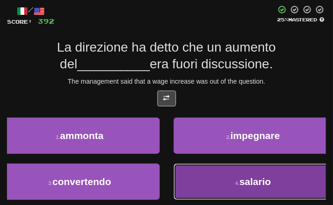
click at [248, 181] on span "salario" at bounding box center [255, 182] width 32 height 11
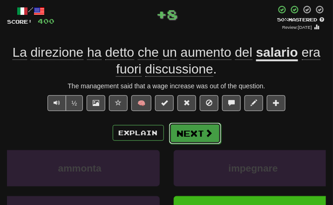
click at [205, 126] on button "Next" at bounding box center [195, 133] width 52 height 21
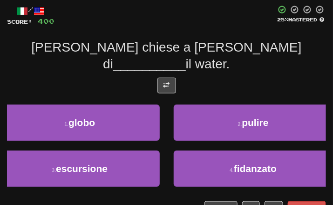
click at [155, 78] on div at bounding box center [166, 88] width 319 height 21
click at [165, 82] on span at bounding box center [167, 85] width 7 height 7
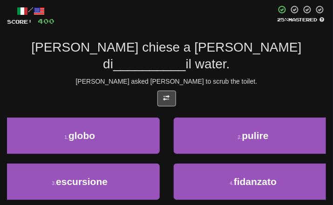
click at [223, 58] on div "/ Score: 400 25 % Mastered [PERSON_NAME] chiese a [PERSON_NAME] di __________ i…" at bounding box center [166, 117] width 319 height 225
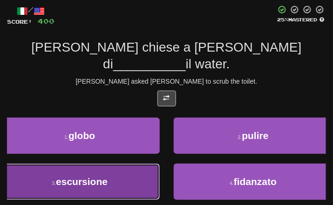
click at [101, 178] on button "3 . escursione" at bounding box center [80, 182] width 160 height 36
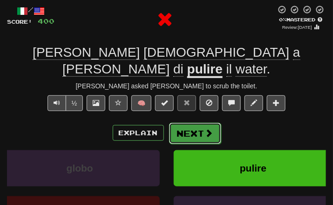
click at [183, 123] on button "Next" at bounding box center [195, 133] width 52 height 21
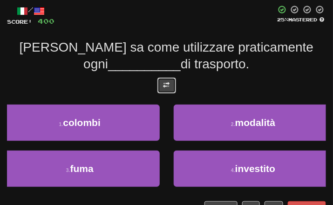
click at [174, 83] on button at bounding box center [166, 86] width 19 height 16
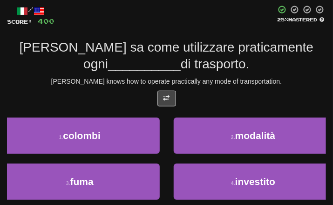
click at [221, 84] on div "[PERSON_NAME] knows how to operate practically any mode of transportation." at bounding box center [166, 81] width 319 height 9
click at [271, 59] on div "[PERSON_NAME] sa come utilizzare praticamente ogni __________ di trasporto." at bounding box center [166, 56] width 319 height 34
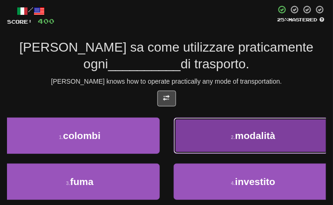
click at [254, 140] on span "modalità" at bounding box center [255, 135] width 40 height 11
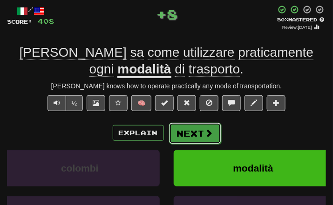
click at [206, 134] on span at bounding box center [209, 133] width 8 height 8
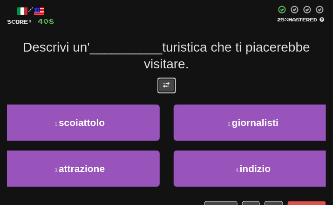
click at [165, 82] on span at bounding box center [167, 85] width 7 height 7
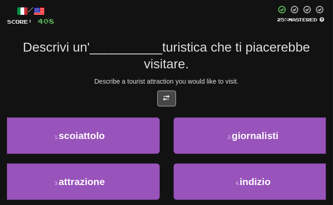
click at [219, 65] on div "Descrivi un' __________ turistica che ti piacerebbe visitare." at bounding box center [166, 56] width 319 height 34
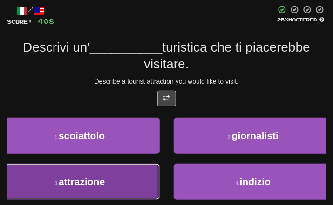
click at [105, 174] on button "3 . attrazione" at bounding box center [80, 182] width 160 height 36
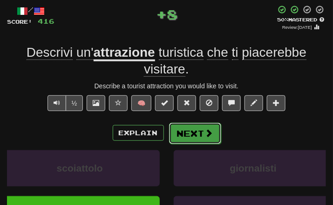
click at [183, 129] on button "Next" at bounding box center [195, 133] width 52 height 21
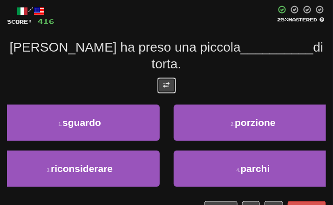
click at [169, 82] on span at bounding box center [167, 85] width 7 height 7
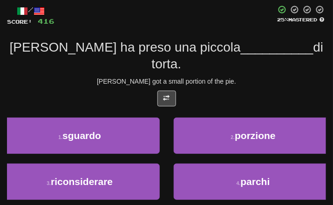
click at [257, 73] on div "/ Score: 416 25 % Mastered [PERSON_NAME] ha preso una piccola __________ di tor…" at bounding box center [166, 117] width 319 height 225
click at [165, 73] on div "/ Score: 416 25 % Mastered [PERSON_NAME] ha preso una piccola __________ di tor…" at bounding box center [166, 117] width 319 height 225
click at [173, 91] on button at bounding box center [166, 99] width 19 height 16
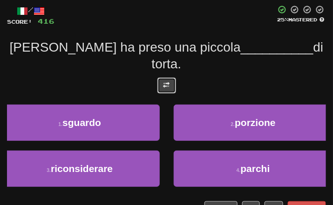
click at [162, 78] on button at bounding box center [166, 86] width 19 height 16
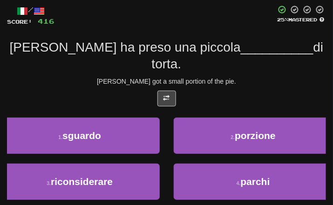
click at [228, 77] on div "[PERSON_NAME] got a small portion of the pie." at bounding box center [166, 81] width 319 height 9
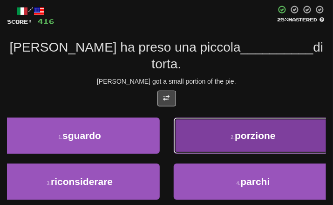
click at [248, 130] on span "porzione" at bounding box center [255, 135] width 41 height 11
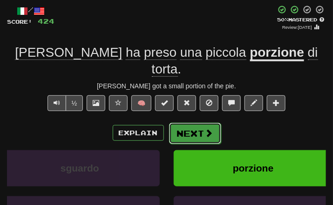
click at [175, 123] on button "Next" at bounding box center [195, 133] width 52 height 21
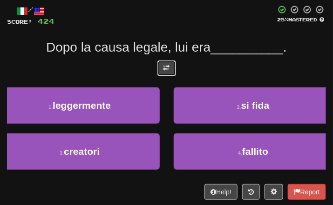
click at [158, 68] on button at bounding box center [166, 69] width 19 height 16
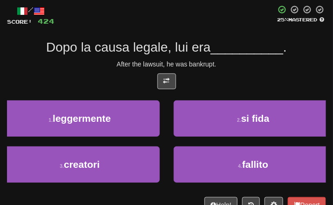
click at [249, 59] on div "/ Score: 424 25 % Mastered Dopo la causa legale, lui era __________ . After the…" at bounding box center [166, 109] width 319 height 208
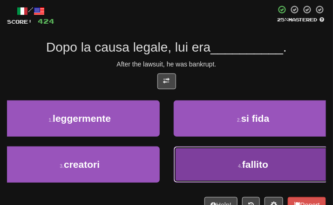
click at [205, 165] on button "4 . fallito" at bounding box center [254, 165] width 160 height 36
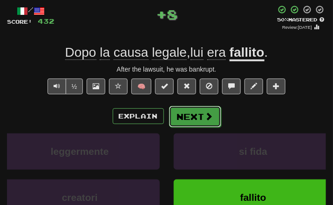
click at [189, 111] on button "Next" at bounding box center [195, 116] width 52 height 21
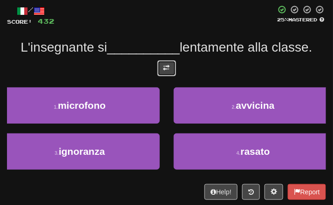
click at [171, 68] on button at bounding box center [166, 69] width 19 height 16
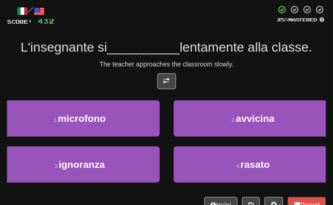
click at [246, 60] on div "The teacher approaches the classroom slowly." at bounding box center [166, 64] width 319 height 9
click at [216, 70] on div "/ Score: 432 25 % Mastered L'insegnante si __________ lentamente alla classe. T…" at bounding box center [166, 109] width 319 height 208
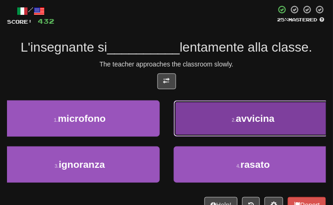
click at [224, 116] on button "2 . [GEOGRAPHIC_DATA]" at bounding box center [254, 119] width 160 height 36
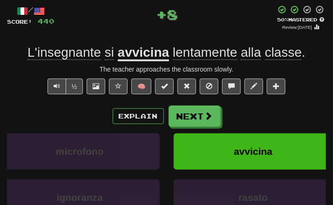
click at [186, 103] on div "/ Score: 440 + 8 50 % Mastered Review: [DATE] L'insegnante si avvicina lentamen…" at bounding box center [166, 132] width 319 height 255
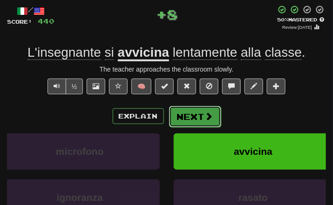
click at [185, 123] on button "Next" at bounding box center [195, 116] width 52 height 21
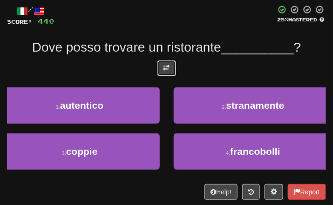
click at [168, 67] on span at bounding box center [167, 68] width 7 height 7
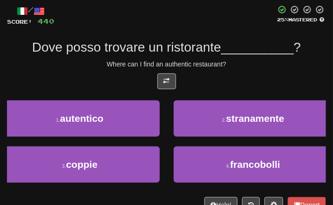
click at [240, 70] on div "/ Score: 440 25 % Mastered Dove posso trovare un ristorante __________ ? Where …" at bounding box center [166, 109] width 319 height 208
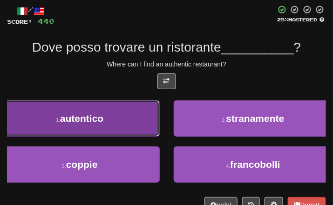
click at [87, 122] on span "autentico" at bounding box center [81, 118] width 43 height 11
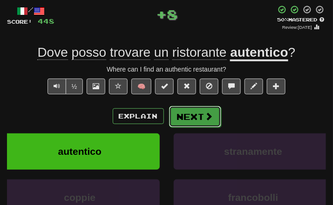
click at [193, 121] on button "Next" at bounding box center [195, 116] width 52 height 21
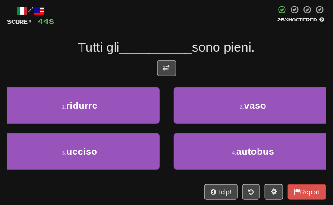
drag, startPoint x: 154, startPoint y: 72, endPoint x: 164, endPoint y: 72, distance: 9.3
click at [163, 72] on div at bounding box center [166, 71] width 319 height 21
click at [170, 71] on button at bounding box center [166, 69] width 19 height 16
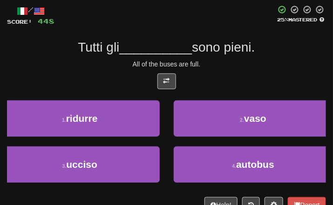
click at [273, 70] on div "/ Score: 448 25 % Mastered Tutti gli __________ sono pieni. All of the buses ar…" at bounding box center [166, 109] width 319 height 208
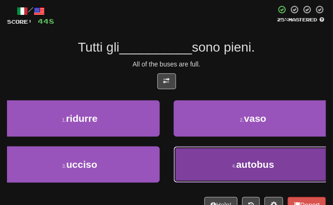
click at [214, 158] on button "4 . autobus" at bounding box center [254, 165] width 160 height 36
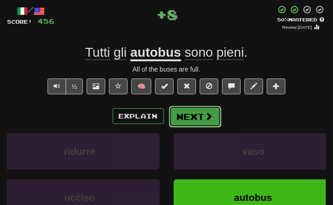
click at [205, 115] on span at bounding box center [209, 116] width 8 height 8
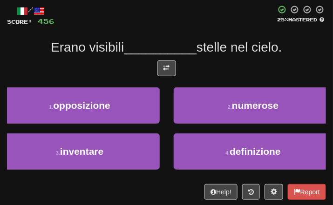
click at [156, 69] on div at bounding box center [166, 71] width 319 height 21
click at [165, 69] on span at bounding box center [167, 68] width 7 height 7
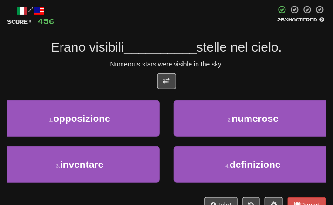
click at [214, 61] on div "Numerous stars were visible in the sky." at bounding box center [166, 64] width 319 height 9
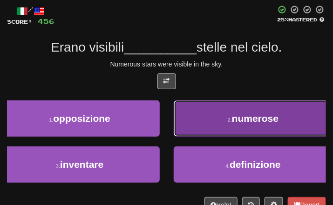
click at [223, 115] on button "2 . numerose" at bounding box center [254, 119] width 160 height 36
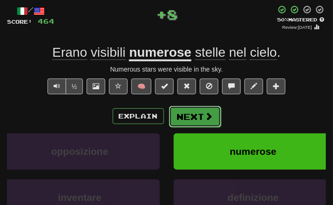
click at [178, 107] on button "Next" at bounding box center [195, 116] width 52 height 21
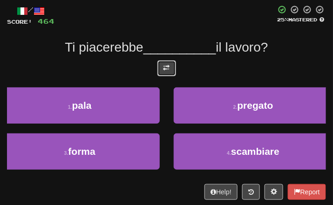
click at [169, 69] on span at bounding box center [167, 68] width 7 height 7
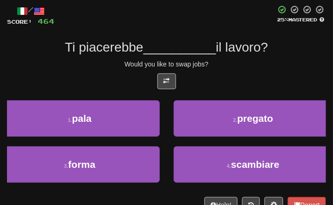
click at [232, 69] on div "/ Score: 464 25 % Mastered Ti piacerebbe __________ il lavoro? Would you like t…" at bounding box center [166, 109] width 319 height 208
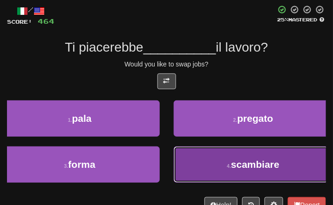
click at [228, 168] on small "4 ." at bounding box center [229, 167] width 4 height 6
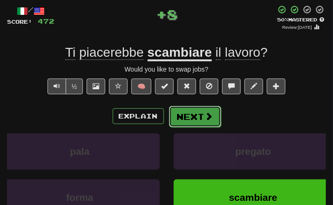
click at [212, 115] on button "Next" at bounding box center [195, 116] width 52 height 21
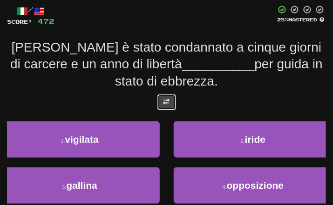
click at [160, 110] on button at bounding box center [166, 103] width 19 height 16
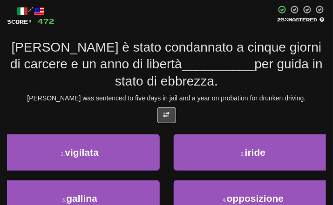
click at [215, 97] on div "[PERSON_NAME] was sentenced to five days in jail and a year on probation for dr…" at bounding box center [166, 98] width 319 height 9
drag, startPoint x: 284, startPoint y: 80, endPoint x: 272, endPoint y: 80, distance: 12.1
click at [274, 80] on div "[PERSON_NAME] è stato condannato a cinque giorni di carcere e un anno di libert…" at bounding box center [166, 64] width 319 height 51
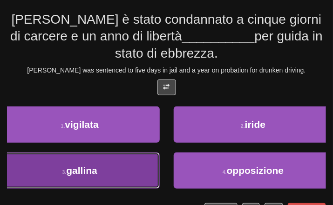
click at [131, 163] on button "3 . gallina" at bounding box center [80, 171] width 160 height 36
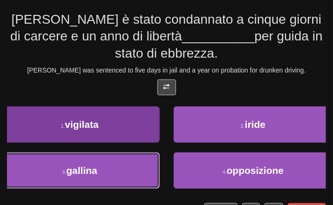
scroll to position [78, 0]
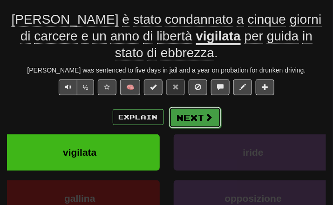
click at [196, 116] on button "Next" at bounding box center [195, 117] width 52 height 21
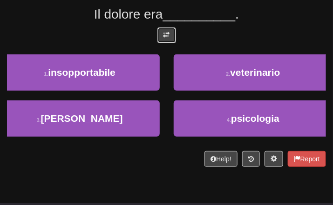
click at [162, 28] on button at bounding box center [166, 35] width 19 height 16
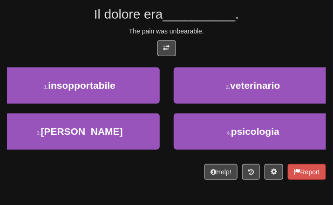
click at [216, 39] on div "/ Score: 472 25 % Mastered Il dolore era __________ . The pain was unbearable. …" at bounding box center [166, 76] width 319 height 208
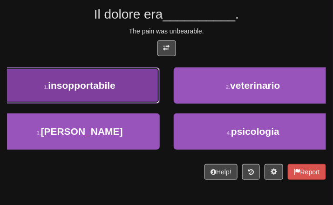
click at [106, 99] on button "1 . insopportabile" at bounding box center [80, 86] width 160 height 36
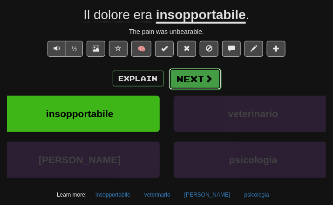
click at [213, 82] on button "Next" at bounding box center [195, 78] width 52 height 21
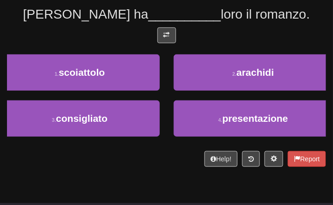
click at [159, 45] on div at bounding box center [166, 37] width 319 height 21
click at [164, 41] on button at bounding box center [166, 35] width 19 height 16
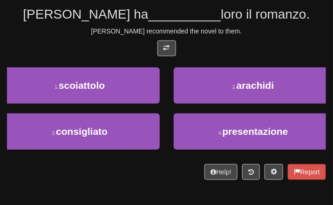
click at [226, 46] on div at bounding box center [166, 51] width 319 height 21
click at [247, 38] on div "/ Score: 480 25 % Mastered [PERSON_NAME] ha __________ loro il romanzo. [PERSON…" at bounding box center [166, 76] width 319 height 208
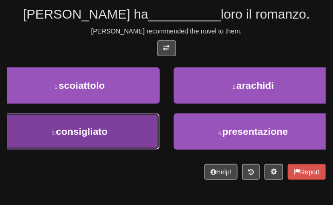
click at [83, 136] on span "consigliato" at bounding box center [82, 131] width 52 height 11
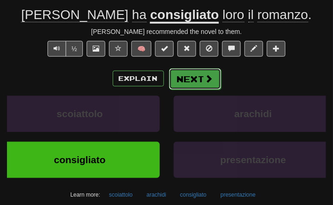
click at [193, 76] on button "Next" at bounding box center [195, 78] width 52 height 21
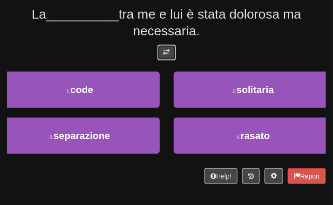
click at [166, 55] on span at bounding box center [167, 52] width 7 height 7
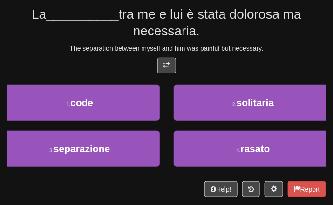
click at [235, 45] on div "The separation between myself and him was painful but necessary." at bounding box center [166, 48] width 319 height 9
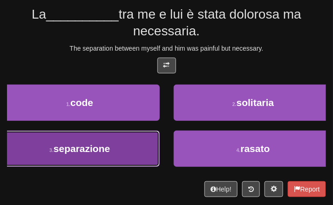
click at [116, 161] on button "3 . separazione" at bounding box center [80, 149] width 160 height 36
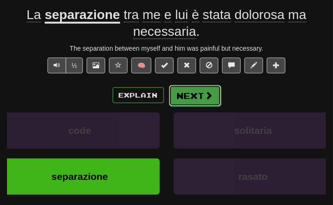
click at [195, 105] on button "Next" at bounding box center [195, 95] width 52 height 21
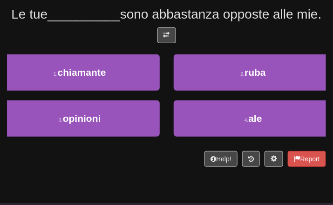
click at [163, 42] on div "/ Score: 496 25 % Mastered Le tue __________ sono abbastanza opposte alle mie. …" at bounding box center [166, 69] width 319 height 195
drag, startPoint x: 163, startPoint y: 42, endPoint x: 165, endPoint y: 47, distance: 5.0
click at [165, 43] on button at bounding box center [166, 35] width 19 height 16
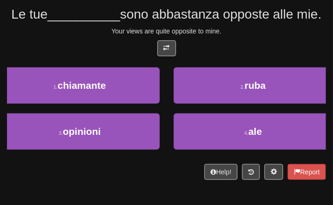
click at [243, 36] on div "Your views are quite opposite to mine." at bounding box center [166, 31] width 319 height 9
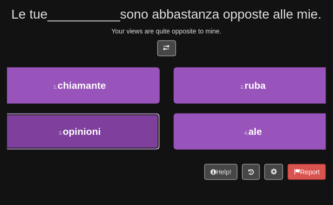
click at [101, 137] on span "opinioni" at bounding box center [82, 131] width 38 height 11
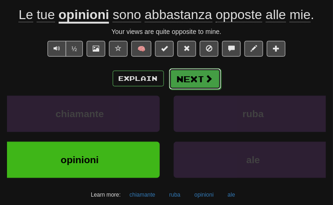
click at [192, 82] on button "Next" at bounding box center [195, 78] width 52 height 21
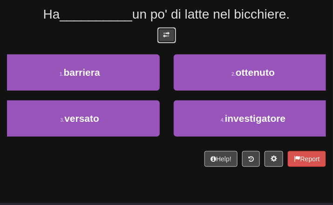
click at [166, 36] on span at bounding box center [167, 35] width 7 height 7
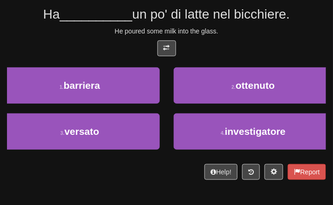
click at [226, 29] on div "He poured some milk into the glass." at bounding box center [166, 31] width 319 height 9
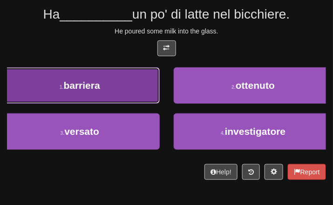
click at [133, 89] on button "1 . barriera" at bounding box center [80, 86] width 160 height 36
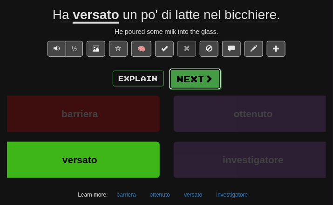
click at [205, 82] on span at bounding box center [209, 79] width 8 height 8
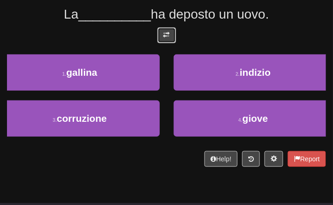
click at [171, 34] on button at bounding box center [166, 35] width 19 height 16
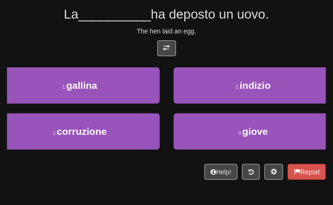
click at [236, 34] on div "The hen laid an egg." at bounding box center [166, 31] width 319 height 9
click at [246, 38] on div "/ Score: 504 25 % Mastered La __________ ha deposto un uovo. The hen laid an eg…" at bounding box center [166, 76] width 319 height 208
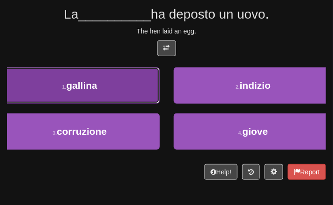
click at [121, 91] on button "1 . gallina" at bounding box center [80, 86] width 160 height 36
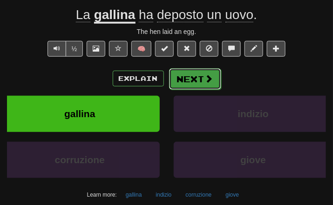
click at [200, 82] on button "Next" at bounding box center [195, 78] width 52 height 21
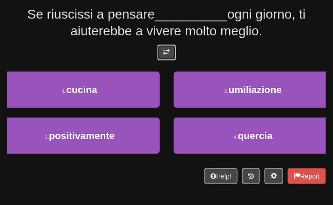
click at [166, 45] on button at bounding box center [166, 53] width 19 height 16
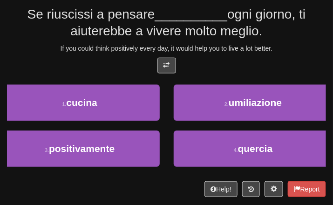
click at [232, 44] on div "If you could think positively every day, it would help you to live a lot better." at bounding box center [166, 48] width 319 height 9
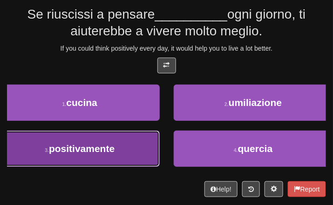
click at [100, 158] on button "3 . positivamente" at bounding box center [80, 149] width 160 height 36
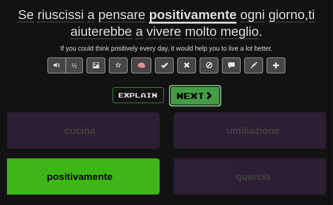
click at [194, 91] on button "Next" at bounding box center [195, 95] width 52 height 21
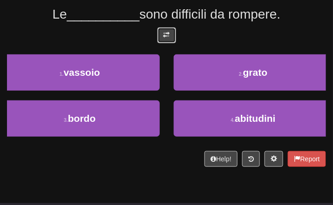
click at [173, 27] on button at bounding box center [166, 35] width 19 height 16
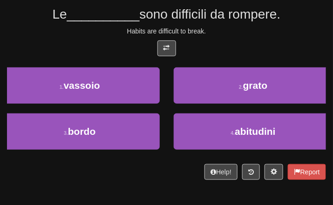
click at [238, 37] on div "/ Score: 520 25 % Mastered Le __________ sono difficili da rompere. Habits are …" at bounding box center [166, 76] width 319 height 208
click at [277, 42] on div at bounding box center [166, 51] width 319 height 21
click at [287, 50] on div at bounding box center [166, 51] width 319 height 21
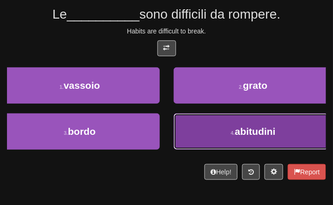
click at [239, 148] on button "4 . abitudini" at bounding box center [254, 132] width 160 height 36
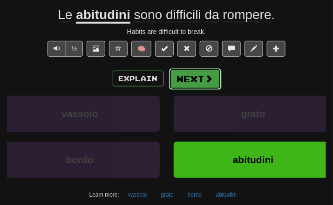
click at [199, 76] on button "Next" at bounding box center [195, 78] width 52 height 21
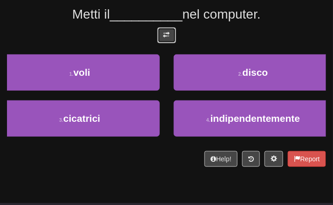
click at [164, 36] on span at bounding box center [167, 35] width 7 height 7
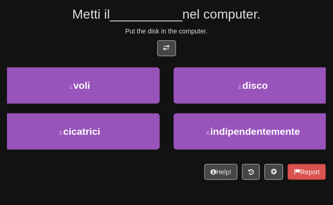
click at [226, 38] on div "/ Score: 528 25 % Mastered Metti il __________ nel computer. Put the disk in th…" at bounding box center [166, 76] width 319 height 208
click at [138, 175] on div "Help! Report" at bounding box center [166, 172] width 319 height 16
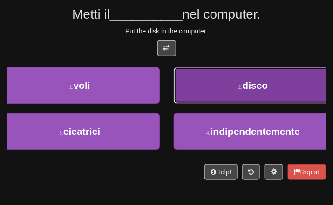
click at [224, 88] on button "2 . disco" at bounding box center [254, 86] width 160 height 36
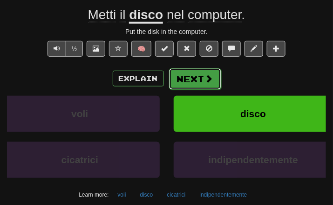
click at [189, 80] on button "Next" at bounding box center [195, 78] width 52 height 21
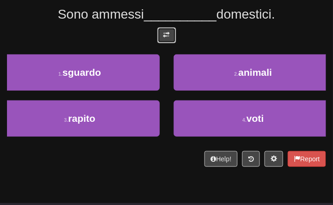
click at [171, 29] on button at bounding box center [166, 35] width 19 height 16
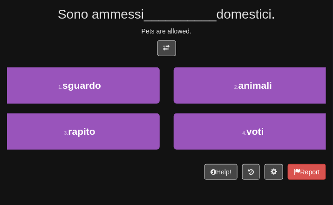
click at [266, 55] on div at bounding box center [166, 51] width 319 height 21
click at [231, 47] on div at bounding box center [166, 51] width 319 height 21
click at [103, 190] on div "/ Score: 536 50 % Mastered Sono ammessi __________ domestici. Pets are allowed.…" at bounding box center [166, 80] width 319 height 228
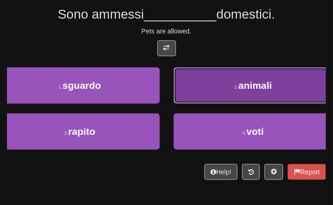
click at [231, 72] on button "2 . animali" at bounding box center [254, 86] width 160 height 36
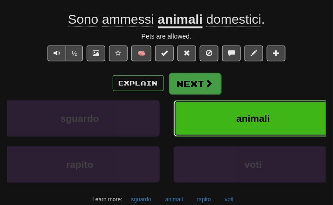
scroll to position [83, 0]
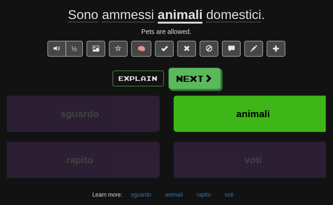
click at [189, 91] on div "Explain Next sguardo animali rapito voti Learn more: sguardo animali rapito voti" at bounding box center [166, 135] width 319 height 134
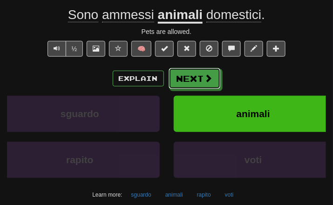
drag, startPoint x: 186, startPoint y: 75, endPoint x: 176, endPoint y: 46, distance: 30.1
click at [186, 76] on button "Next" at bounding box center [195, 78] width 52 height 21
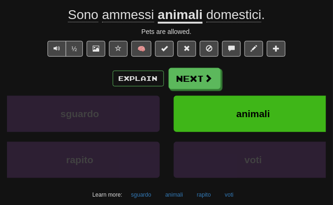
scroll to position [78, 0]
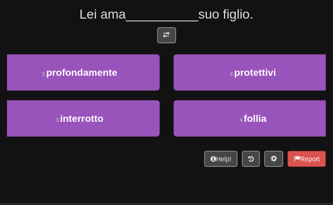
drag, startPoint x: 176, startPoint y: 46, endPoint x: 165, endPoint y: 38, distance: 13.6
click at [174, 44] on div at bounding box center [166, 37] width 319 height 21
click at [164, 38] on span at bounding box center [167, 35] width 7 height 7
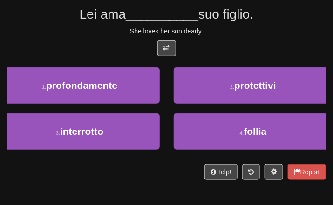
click at [238, 38] on div "/ Score: 548 50 % Mastered Lei ama __________ suo figlio. She loves her son dea…" at bounding box center [166, 76] width 319 height 208
click at [115, 169] on div "Help! Report" at bounding box center [166, 172] width 319 height 16
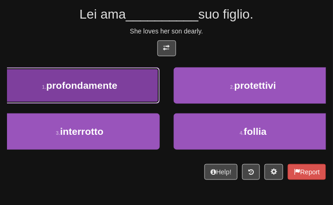
click at [98, 75] on button "1 . profondamente" at bounding box center [80, 86] width 160 height 36
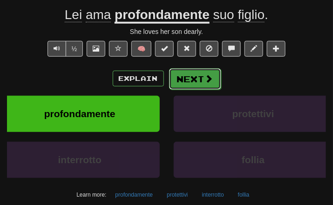
click at [186, 82] on button "Next" at bounding box center [195, 78] width 52 height 21
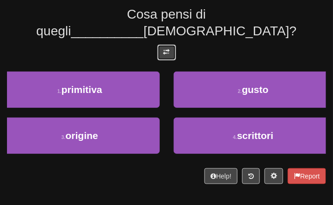
click at [165, 45] on button at bounding box center [166, 53] width 19 height 16
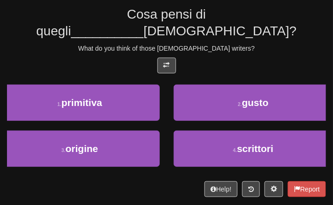
click at [233, 44] on div "What do you think of those [DEMOGRAPHIC_DATA] writers?" at bounding box center [166, 48] width 319 height 9
click at [31, 40] on div "/ Score: 560 25 % Mastered Cosa pensi di quegli __________ giapponesi? What do …" at bounding box center [166, 84] width 319 height 225
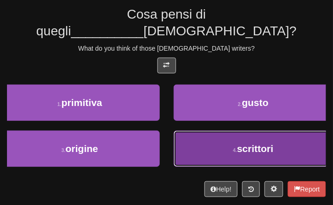
click at [247, 142] on button "4 . scrittori" at bounding box center [254, 149] width 160 height 36
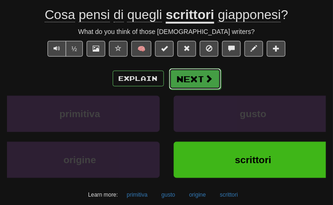
click at [195, 69] on button "Next" at bounding box center [195, 78] width 52 height 21
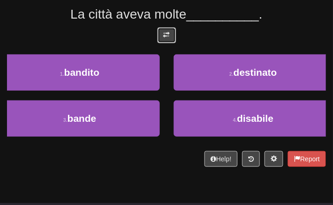
click at [171, 31] on button at bounding box center [166, 35] width 19 height 16
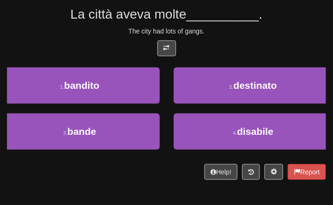
click at [221, 41] on div at bounding box center [166, 51] width 319 height 21
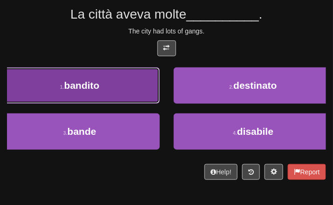
click at [105, 89] on button "1 . bandito" at bounding box center [80, 86] width 160 height 36
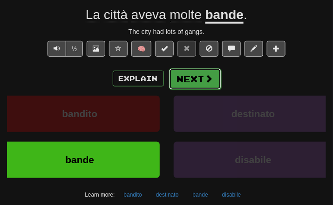
click at [195, 79] on button "Next" at bounding box center [195, 78] width 52 height 21
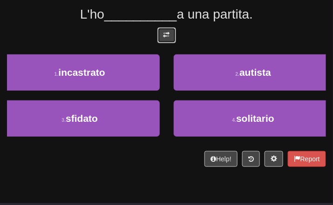
click at [165, 38] on span at bounding box center [167, 35] width 7 height 7
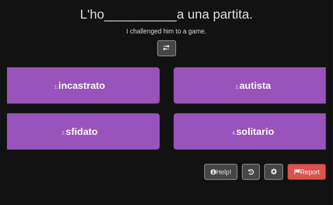
click at [234, 28] on div "I challenged him to a game." at bounding box center [166, 31] width 319 height 9
click at [249, 31] on div "I challenged him to a game." at bounding box center [166, 31] width 319 height 9
drag, startPoint x: 236, startPoint y: 55, endPoint x: 238, endPoint y: 47, distance: 8.5
click at [236, 50] on div at bounding box center [166, 51] width 319 height 21
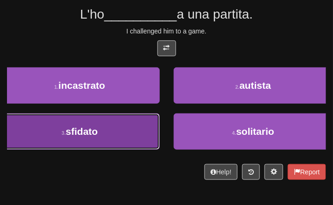
click at [93, 136] on span "sfidato" at bounding box center [82, 131] width 32 height 11
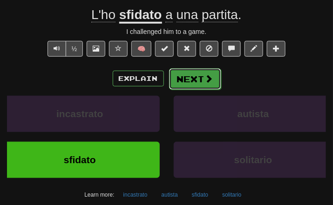
click at [193, 87] on button "Next" at bounding box center [195, 78] width 52 height 21
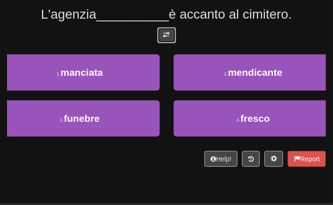
click at [171, 34] on button at bounding box center [166, 35] width 19 height 16
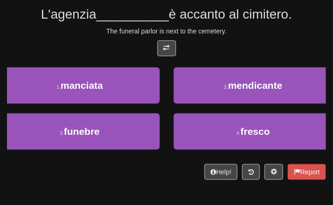
click at [227, 32] on div "The funeral parlor is next to the cemetery." at bounding box center [166, 31] width 319 height 9
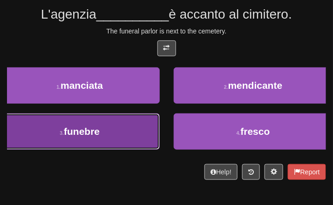
click at [113, 126] on button "3 . funebre" at bounding box center [80, 132] width 160 height 36
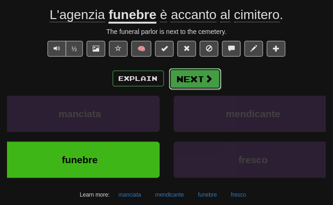
click at [181, 82] on button "Next" at bounding box center [195, 78] width 52 height 21
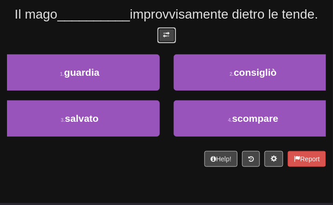
click at [172, 35] on button at bounding box center [166, 35] width 19 height 16
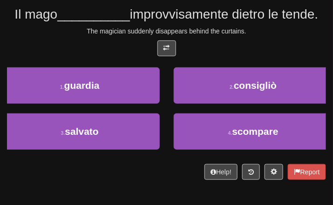
click at [225, 30] on div "The magician suddenly disappears behind the curtains." at bounding box center [166, 31] width 319 height 9
click at [124, 170] on div "Help! Report" at bounding box center [166, 172] width 319 height 16
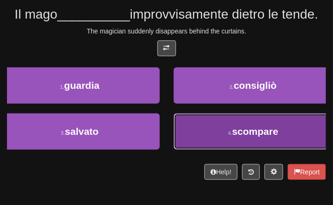
click at [219, 132] on button "4 . scompare" at bounding box center [254, 132] width 160 height 36
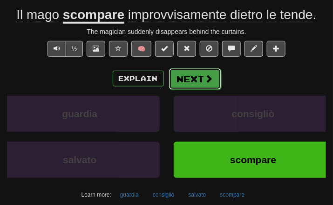
click at [185, 74] on button "Next" at bounding box center [195, 78] width 52 height 21
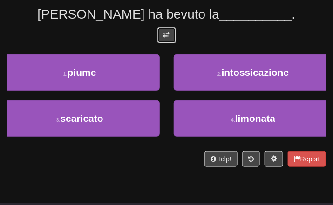
click at [158, 36] on button at bounding box center [166, 35] width 19 height 16
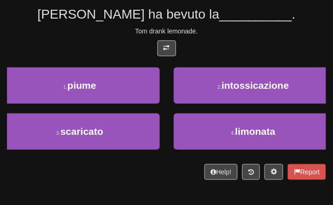
click at [248, 30] on div "Tom drank lemonade." at bounding box center [166, 31] width 319 height 9
click at [248, 27] on div "Tom drank lemonade." at bounding box center [166, 31] width 319 height 9
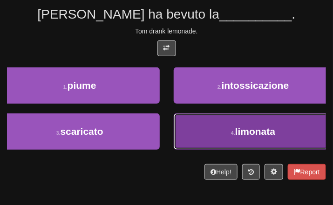
click at [221, 139] on button "4 . limonata" at bounding box center [254, 132] width 160 height 36
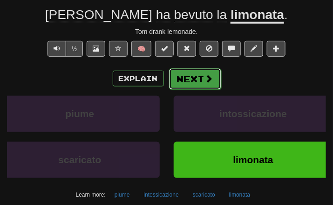
click at [212, 82] on button "Next" at bounding box center [195, 78] width 52 height 21
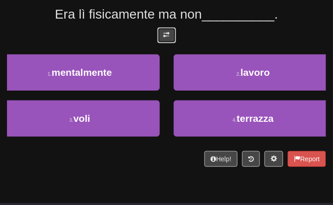
click at [164, 38] on button at bounding box center [166, 35] width 19 height 16
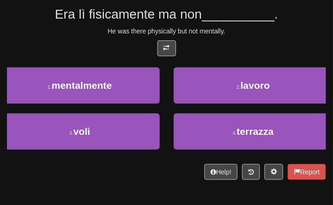
click at [238, 37] on div "/ Score: 600 25 % Mastered Era lì fisicamente ma non __________ . He was there …" at bounding box center [166, 76] width 319 height 208
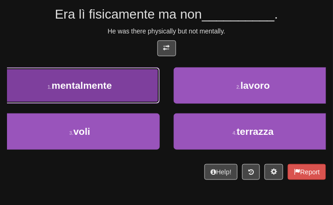
click at [119, 94] on button "1 . mentalmente" at bounding box center [80, 86] width 160 height 36
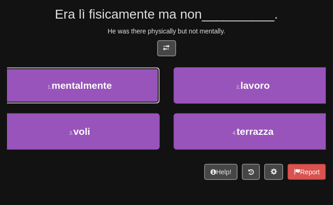
scroll to position [83, 0]
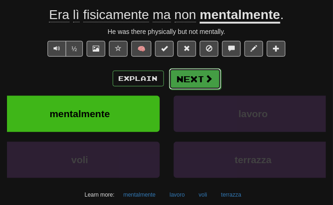
click at [210, 78] on span at bounding box center [209, 79] width 8 height 8
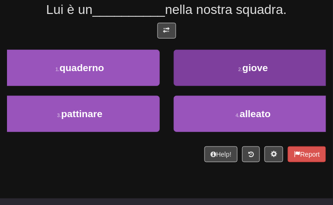
scroll to position [78, 0]
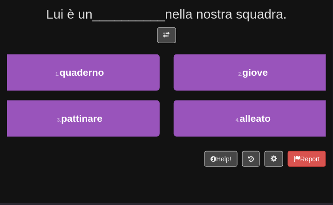
click at [172, 25] on div "/ Score: 608 25 % Mastered Lui è un __________ nella nostra squadra. 1 . quader…" at bounding box center [166, 69] width 319 height 195
click at [172, 45] on div at bounding box center [166, 37] width 319 height 21
click at [168, 36] on span at bounding box center [167, 35] width 7 height 7
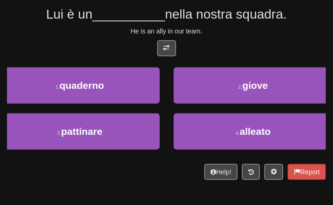
click at [240, 28] on div "He is an ally in our team." at bounding box center [166, 31] width 319 height 9
click at [242, 34] on div "He is an ally in our team." at bounding box center [166, 31] width 319 height 9
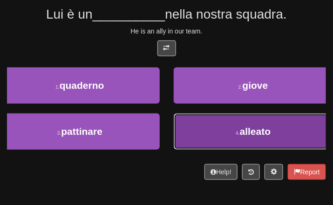
drag, startPoint x: 307, startPoint y: 133, endPoint x: 288, endPoint y: 122, distance: 21.7
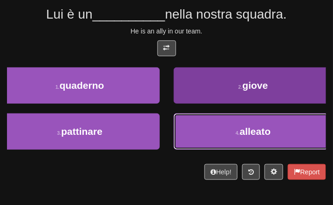
click at [296, 126] on button "4 . alleato" at bounding box center [254, 132] width 160 height 36
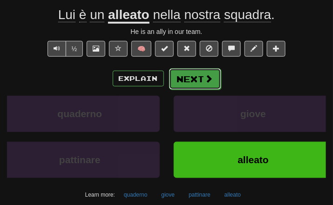
click at [218, 82] on button "Next" at bounding box center [195, 78] width 52 height 21
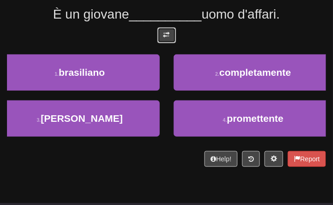
click at [160, 31] on button at bounding box center [166, 35] width 19 height 16
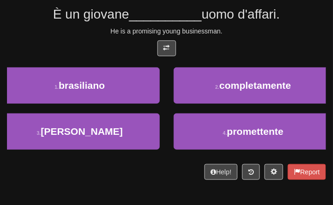
click at [242, 32] on div "He is a promising young businessman." at bounding box center [166, 31] width 319 height 9
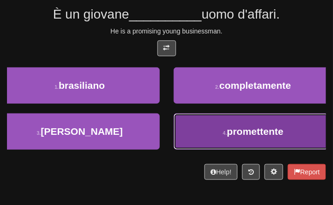
click at [224, 129] on button "4 . promettente" at bounding box center [254, 132] width 160 height 36
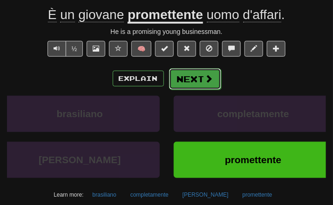
click at [205, 82] on span at bounding box center [209, 79] width 8 height 8
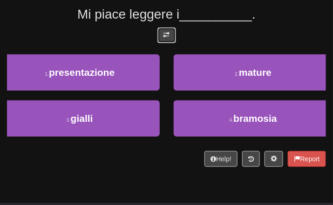
click at [162, 34] on button at bounding box center [166, 35] width 19 height 16
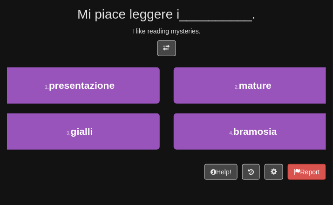
click at [241, 28] on div "I like reading mysteries." at bounding box center [166, 31] width 319 height 9
